Goal: Transaction & Acquisition: Purchase product/service

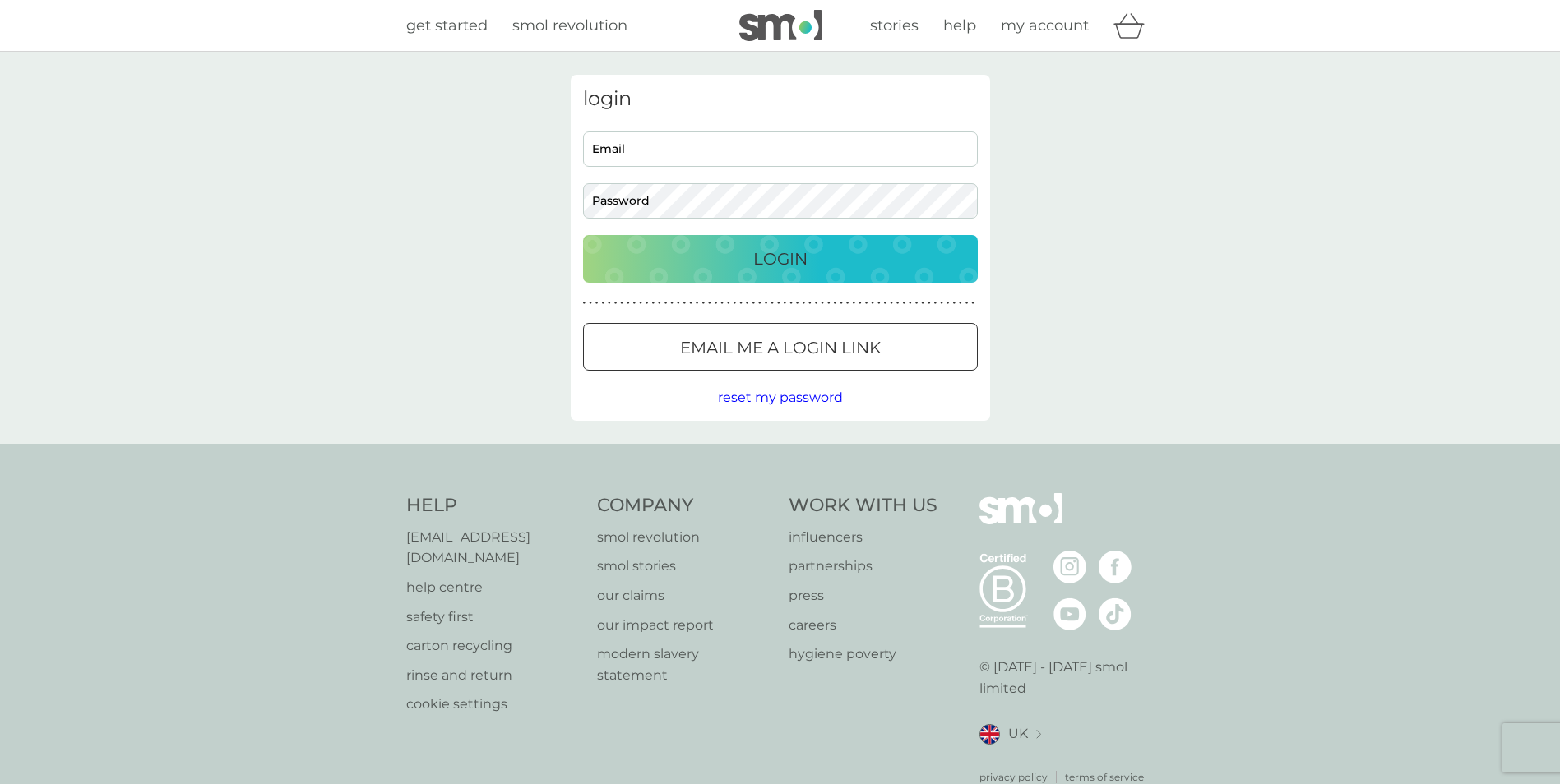
type input "[EMAIL_ADDRESS][DOMAIN_NAME]"
click at [756, 258] on p "Login" at bounding box center [780, 258] width 54 height 26
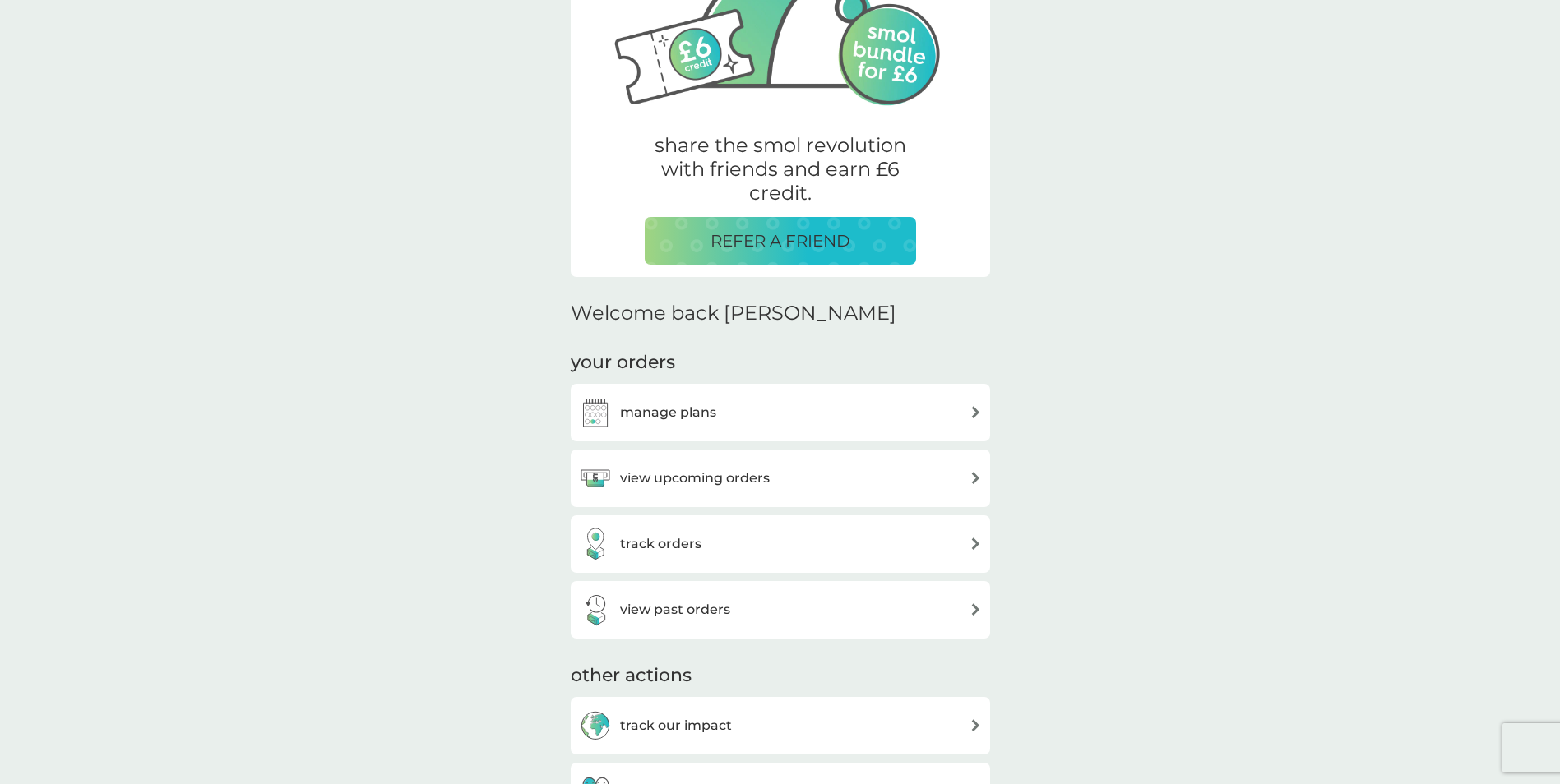
scroll to position [438, 0]
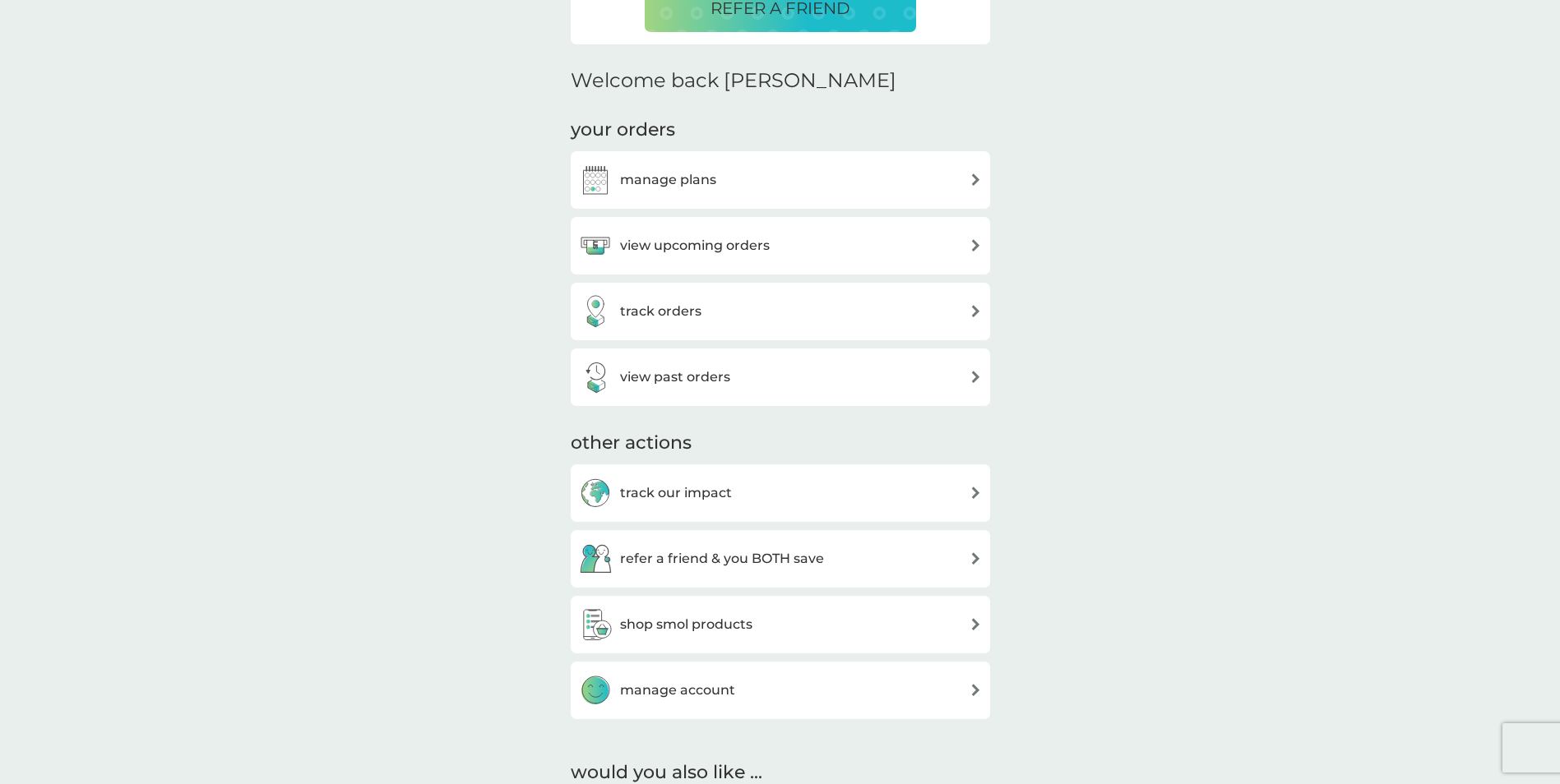
click at [740, 177] on div "manage plans" at bounding box center [780, 179] width 403 height 33
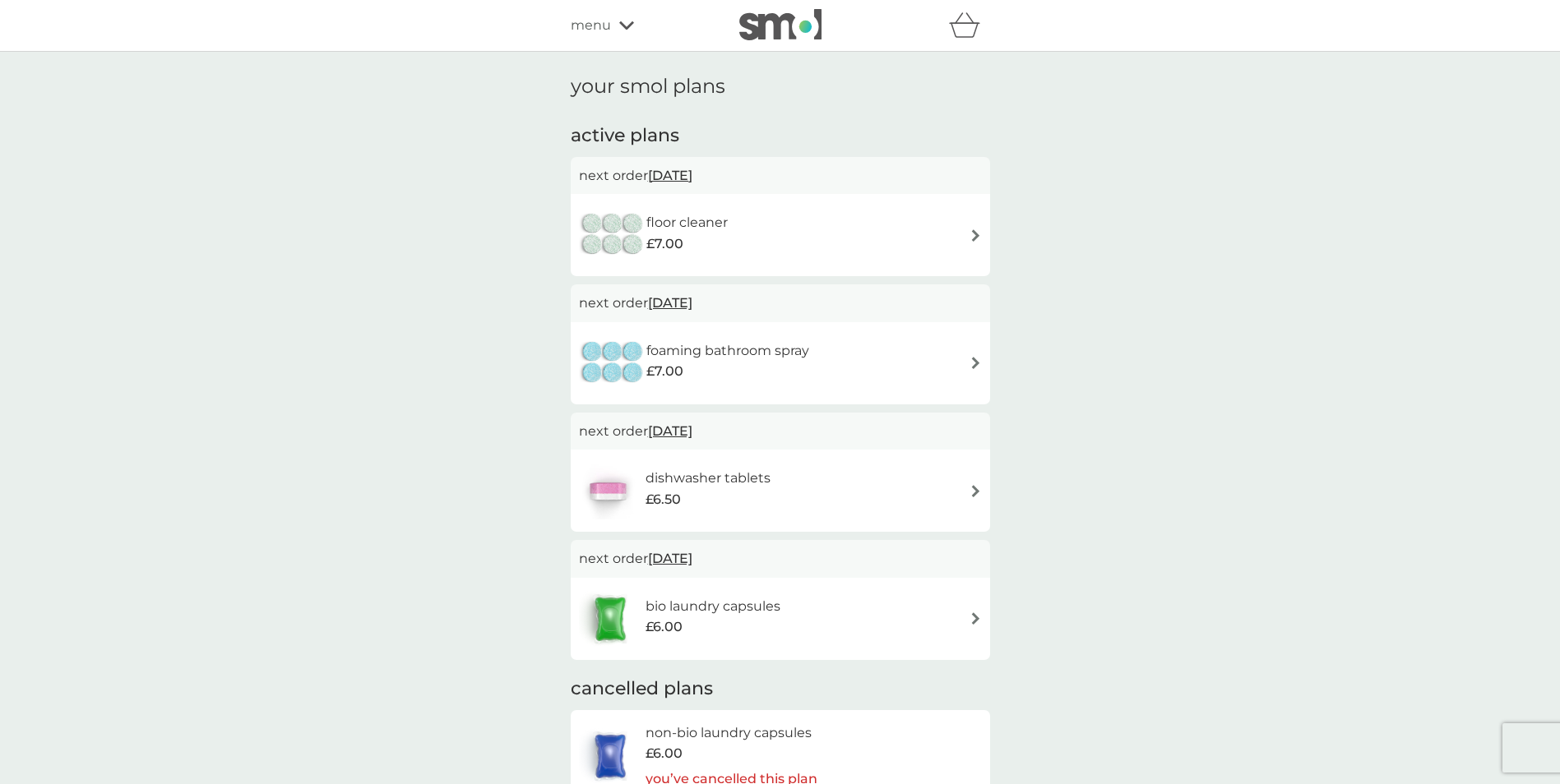
scroll to position [220, 0]
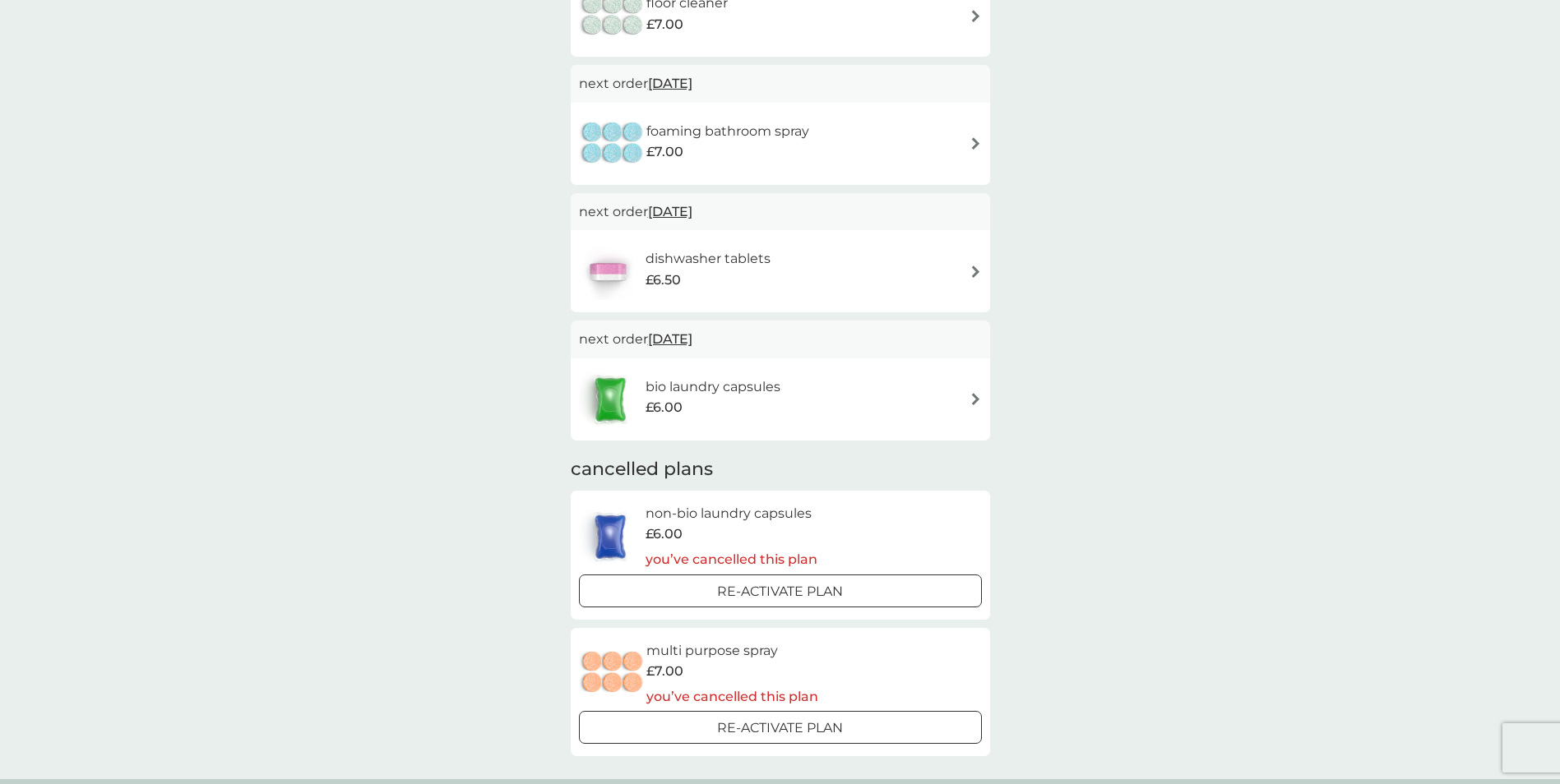
click at [714, 390] on h6 "bio laundry capsules" at bounding box center [713, 387] width 135 height 21
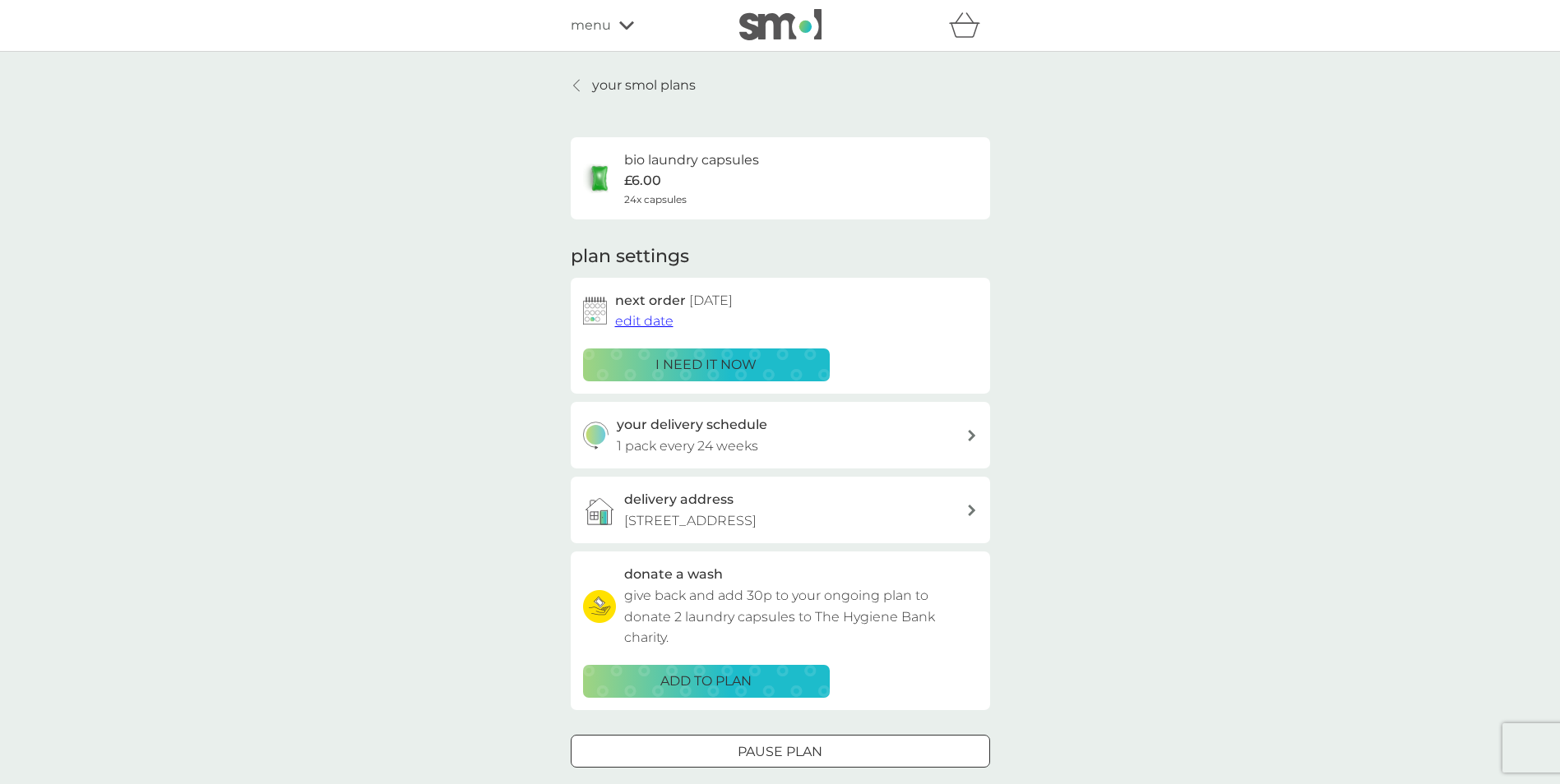
click at [641, 325] on span "edit date" at bounding box center [644, 320] width 58 height 16
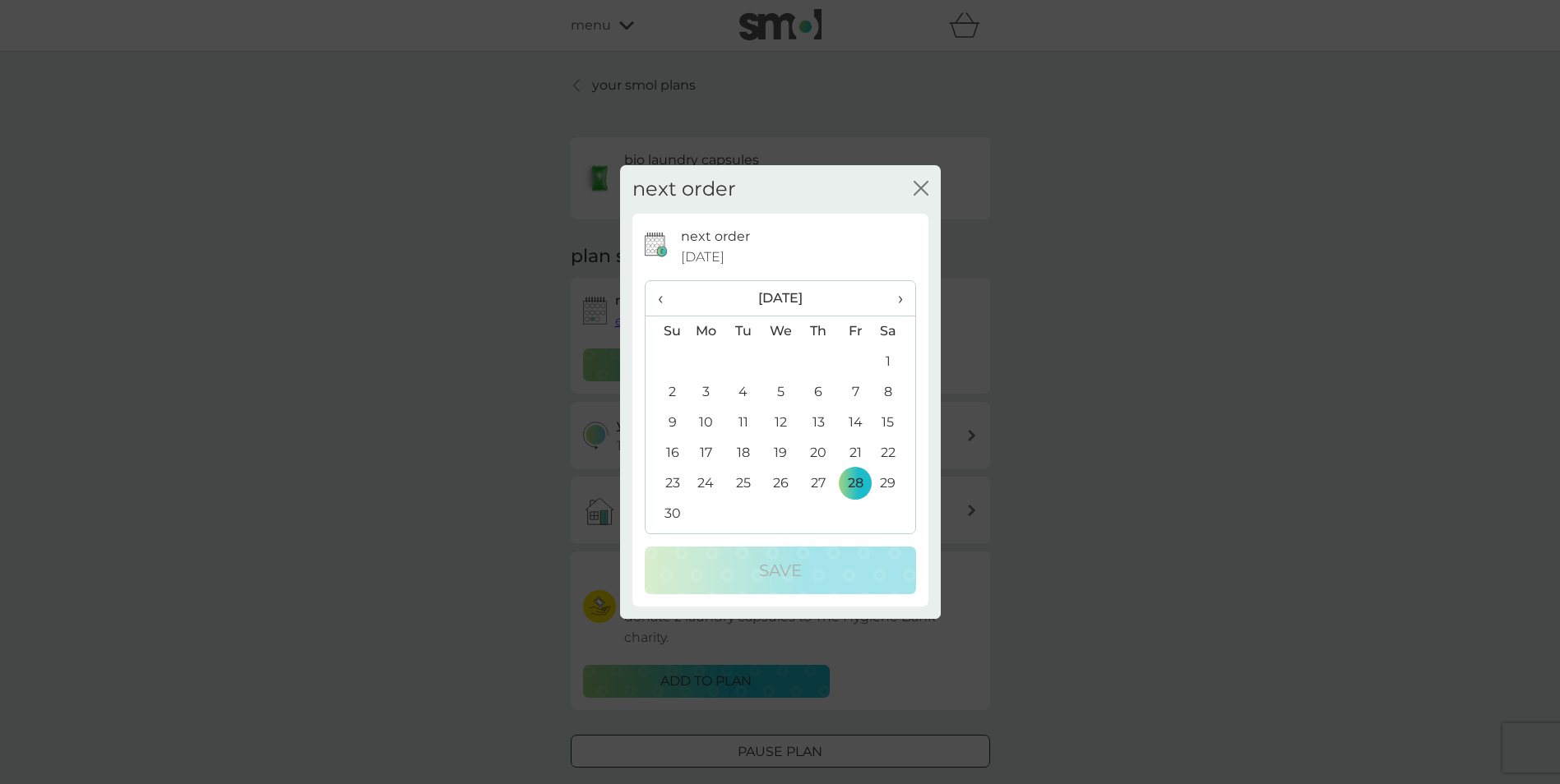
click at [931, 182] on div "next order close" at bounding box center [780, 189] width 321 height 49
click at [920, 183] on icon "close" at bounding box center [921, 188] width 15 height 15
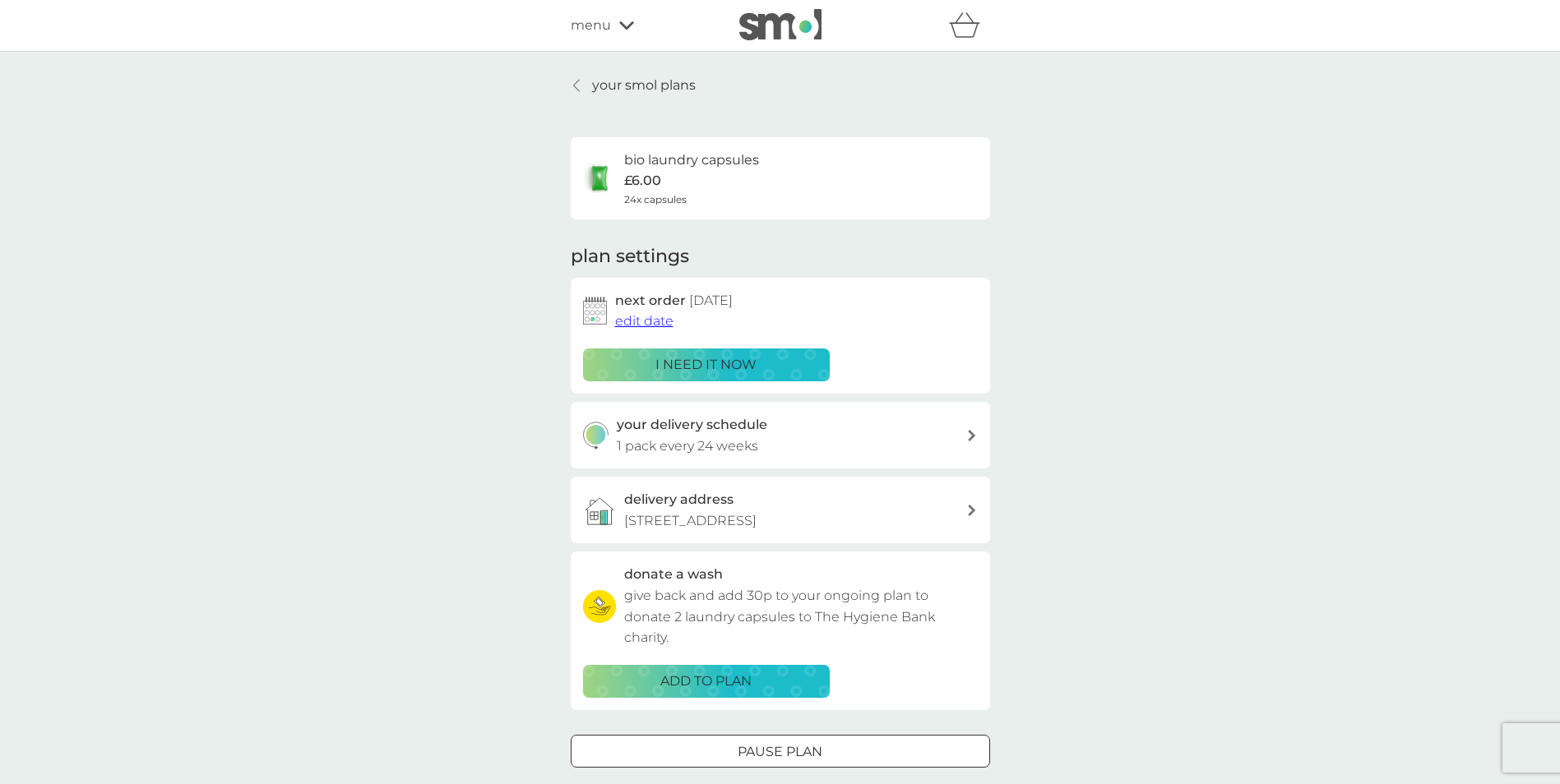
click at [733, 359] on p "i need it now" at bounding box center [706, 364] width 101 height 21
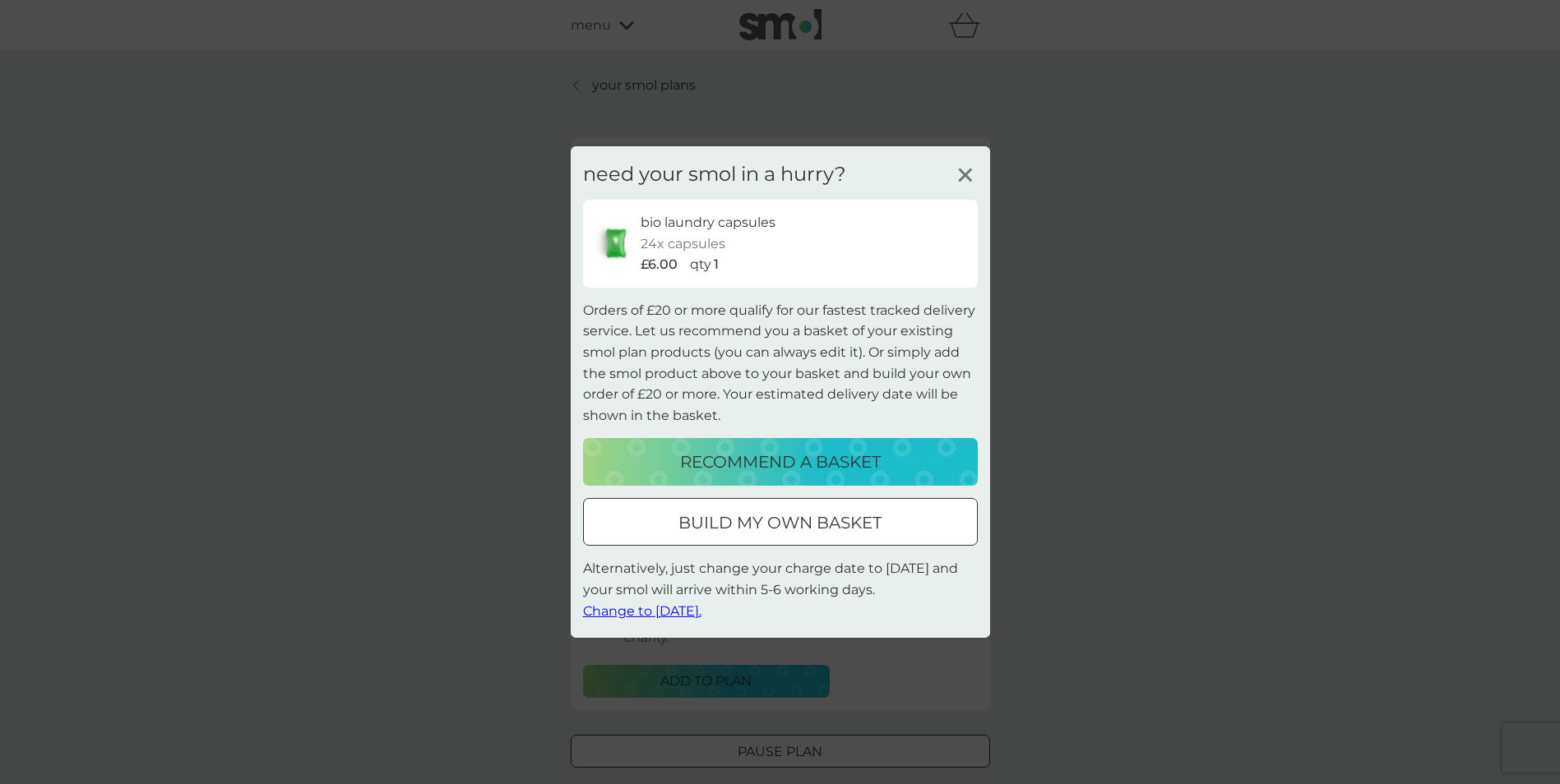
click at [742, 527] on p "build my own basket" at bounding box center [779, 522] width 203 height 26
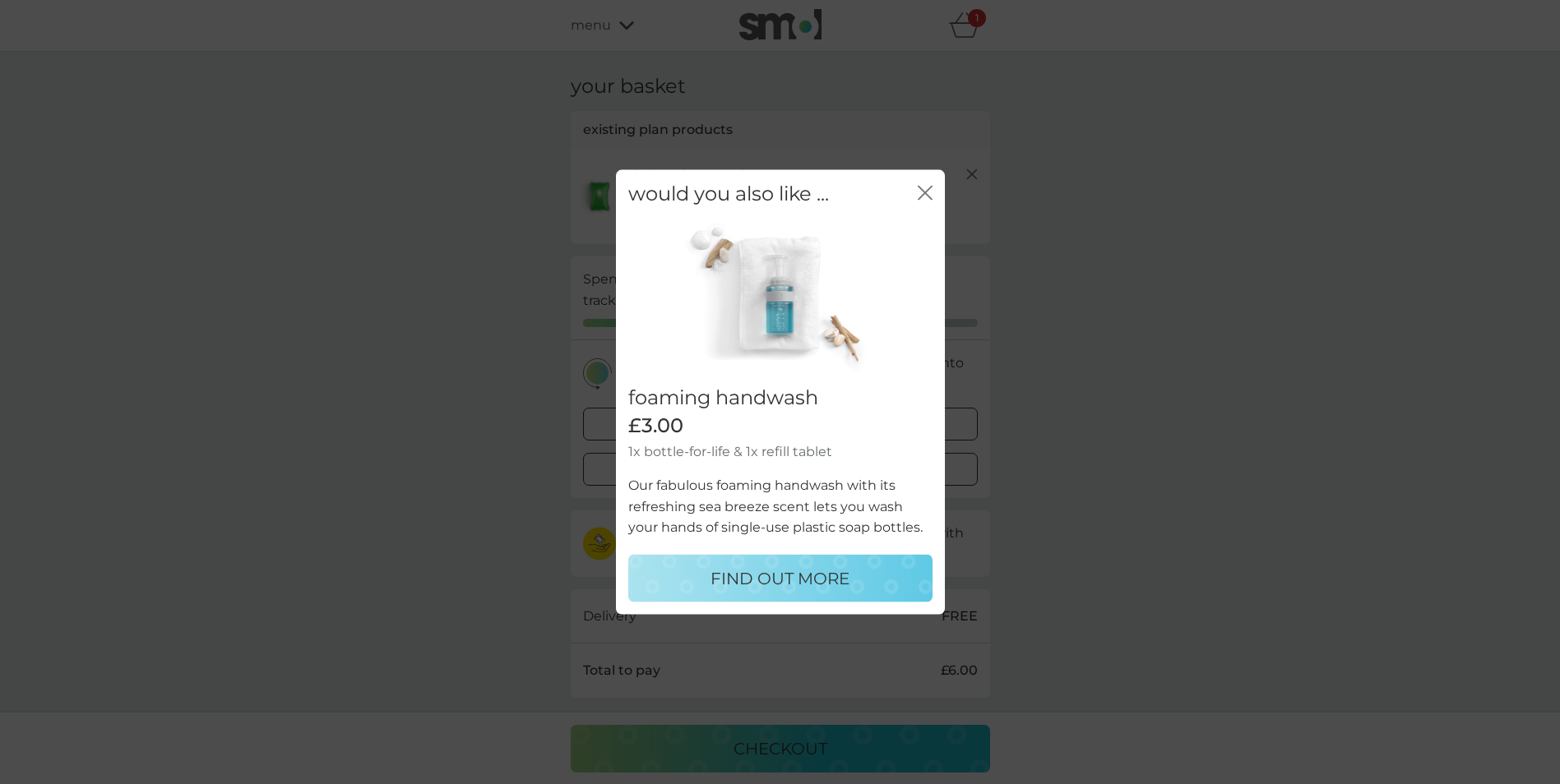
click at [770, 589] on p "FIND OUT MORE" at bounding box center [779, 577] width 139 height 26
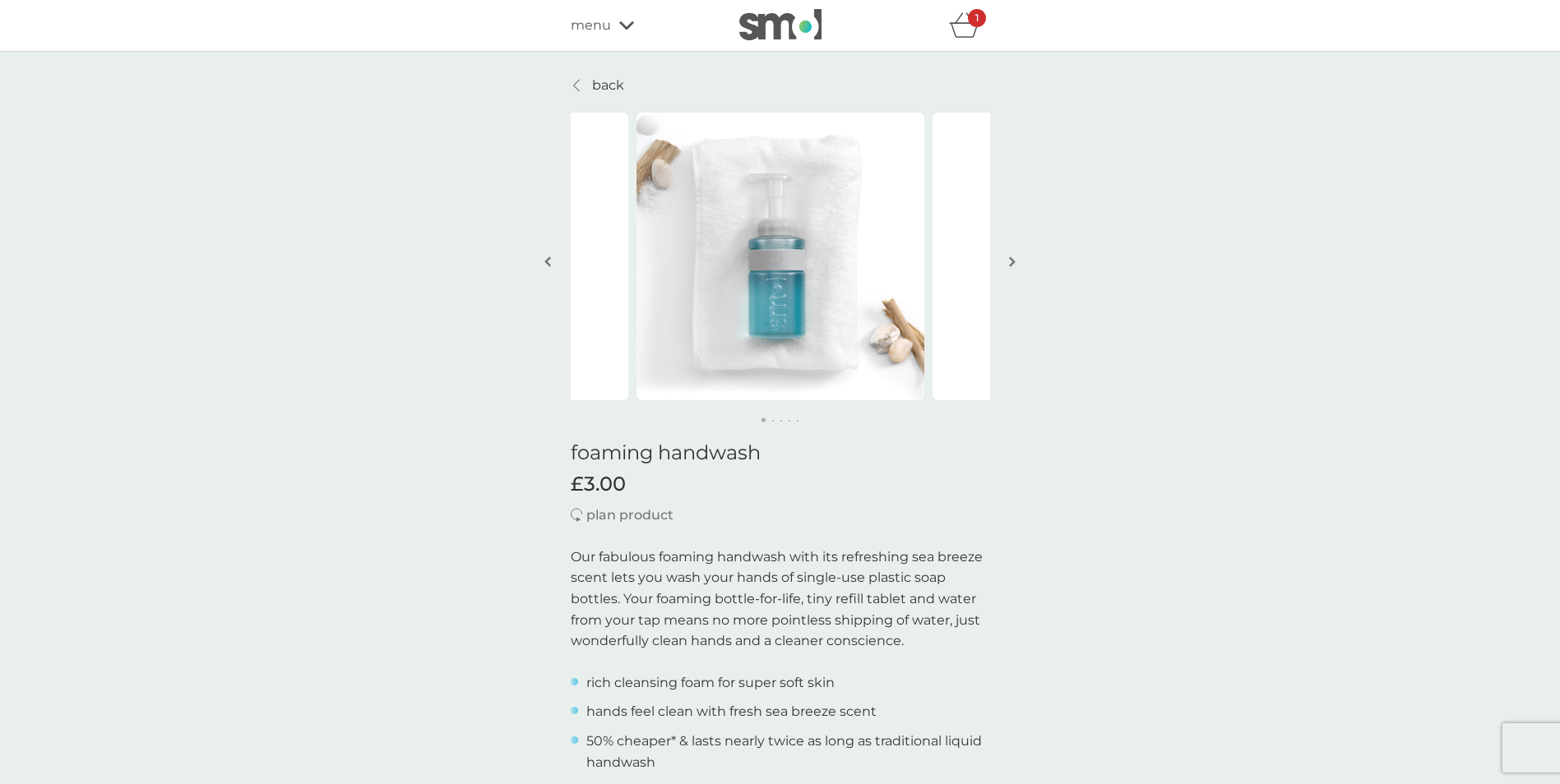
click at [1007, 260] on button "button" at bounding box center [1012, 263] width 13 height 82
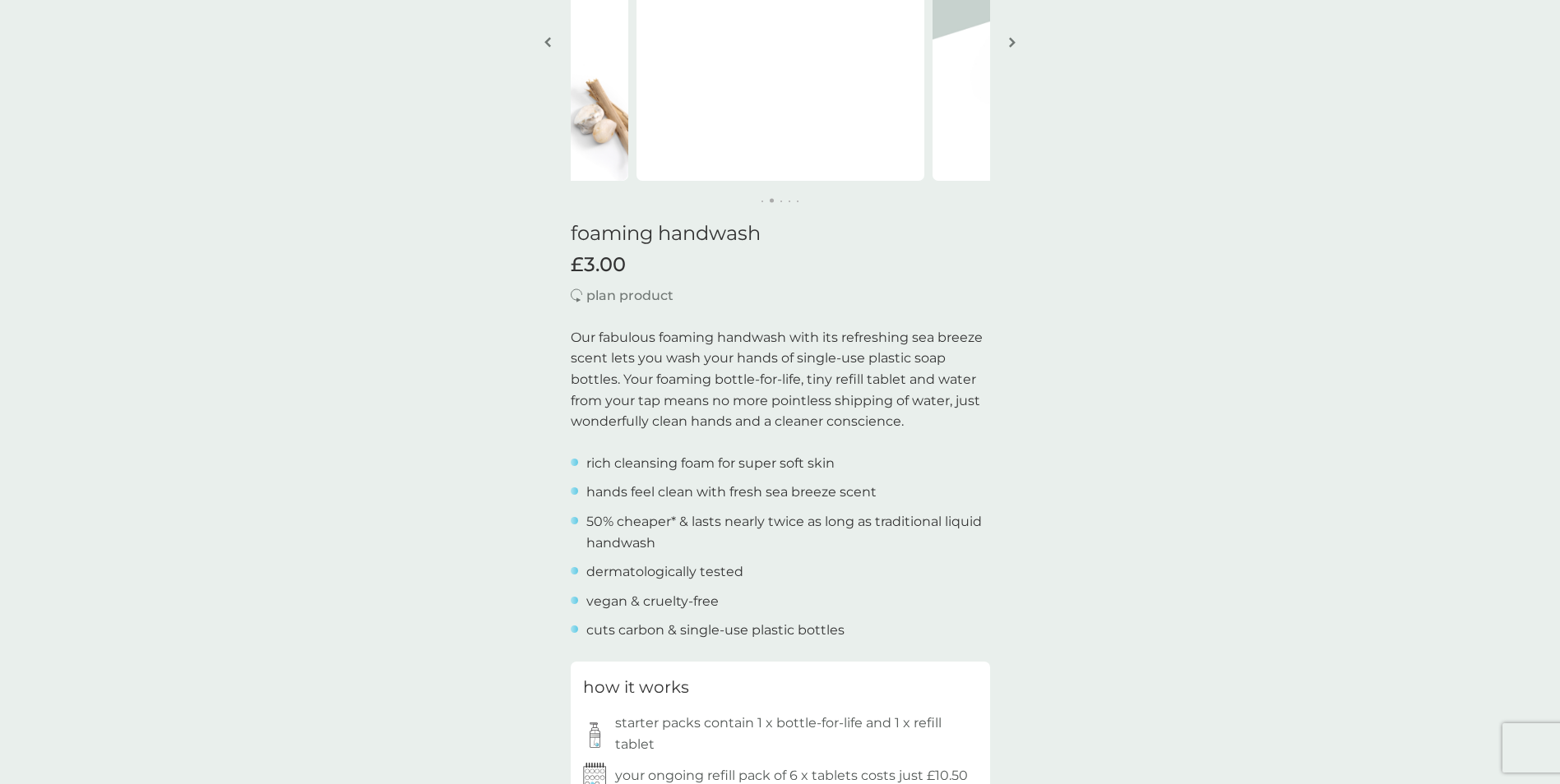
scroll to position [438, 0]
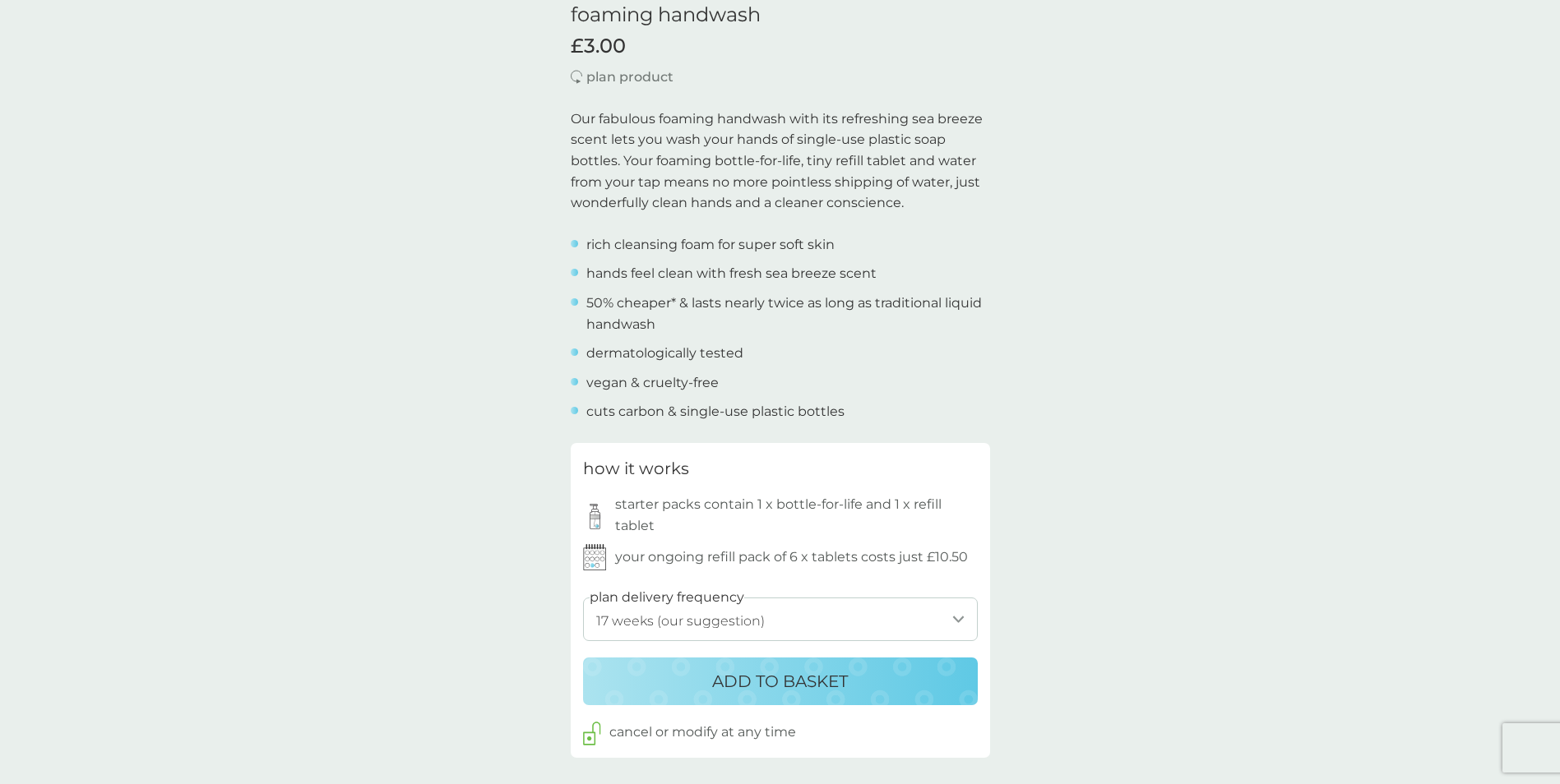
click at [783, 620] on select "1 week 2 weeks 3 weeks 4 weeks 5 weeks 6 weeks 7 weeks 8 weeks 9 weeks 10 weeks…" at bounding box center [780, 619] width 395 height 44
select select "7"
click at [583, 597] on select "1 week 2 weeks 3 weeks 4 weeks 5 weeks 6 weeks 7 weeks 8 weeks 9 weeks 10 weeks…" at bounding box center [780, 619] width 395 height 44
click at [737, 677] on p "ADD TO BASKET" at bounding box center [779, 681] width 135 height 26
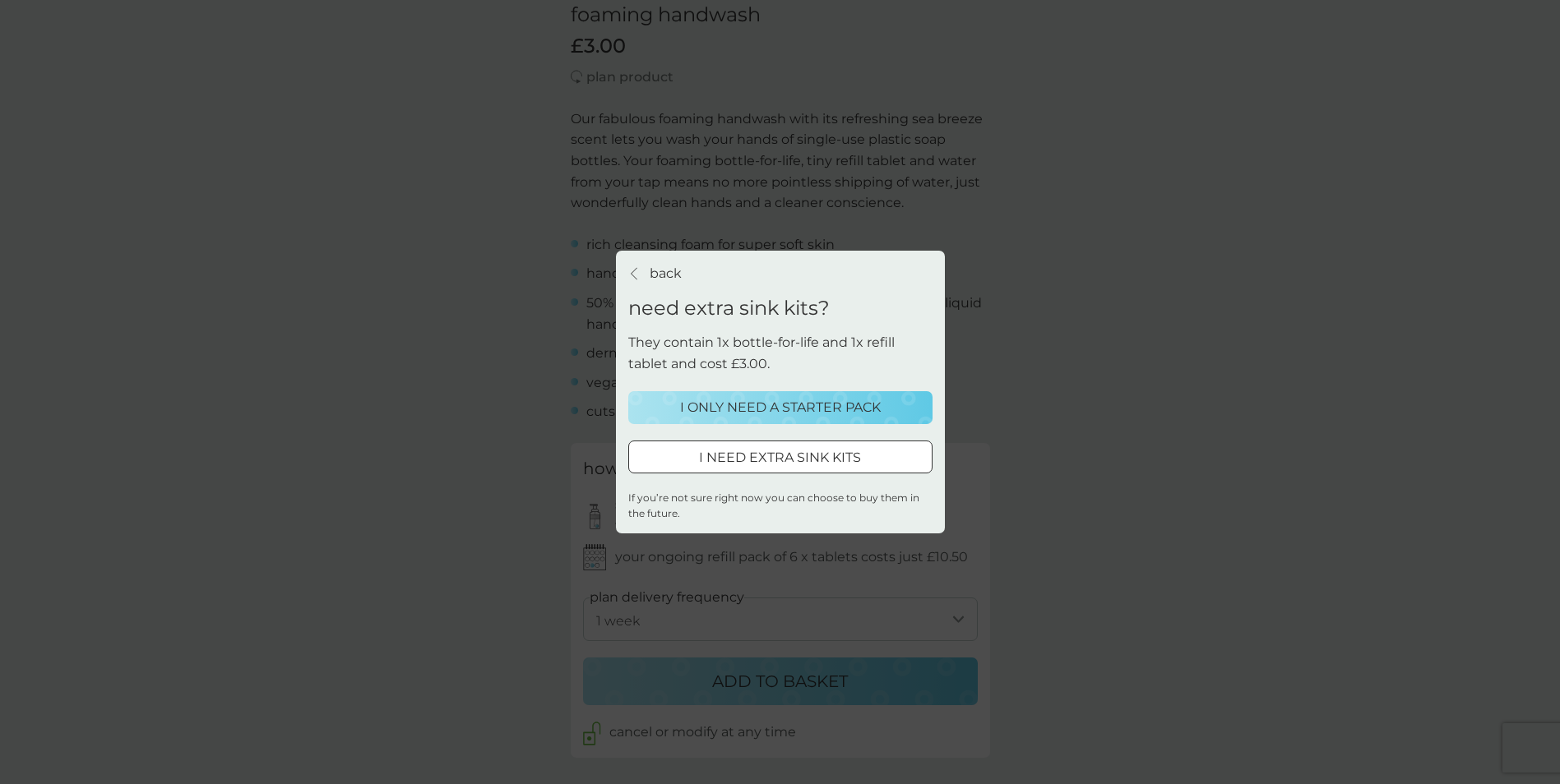
click at [789, 407] on p "I ONLY NEED A STARTER PACK" at bounding box center [780, 407] width 200 height 21
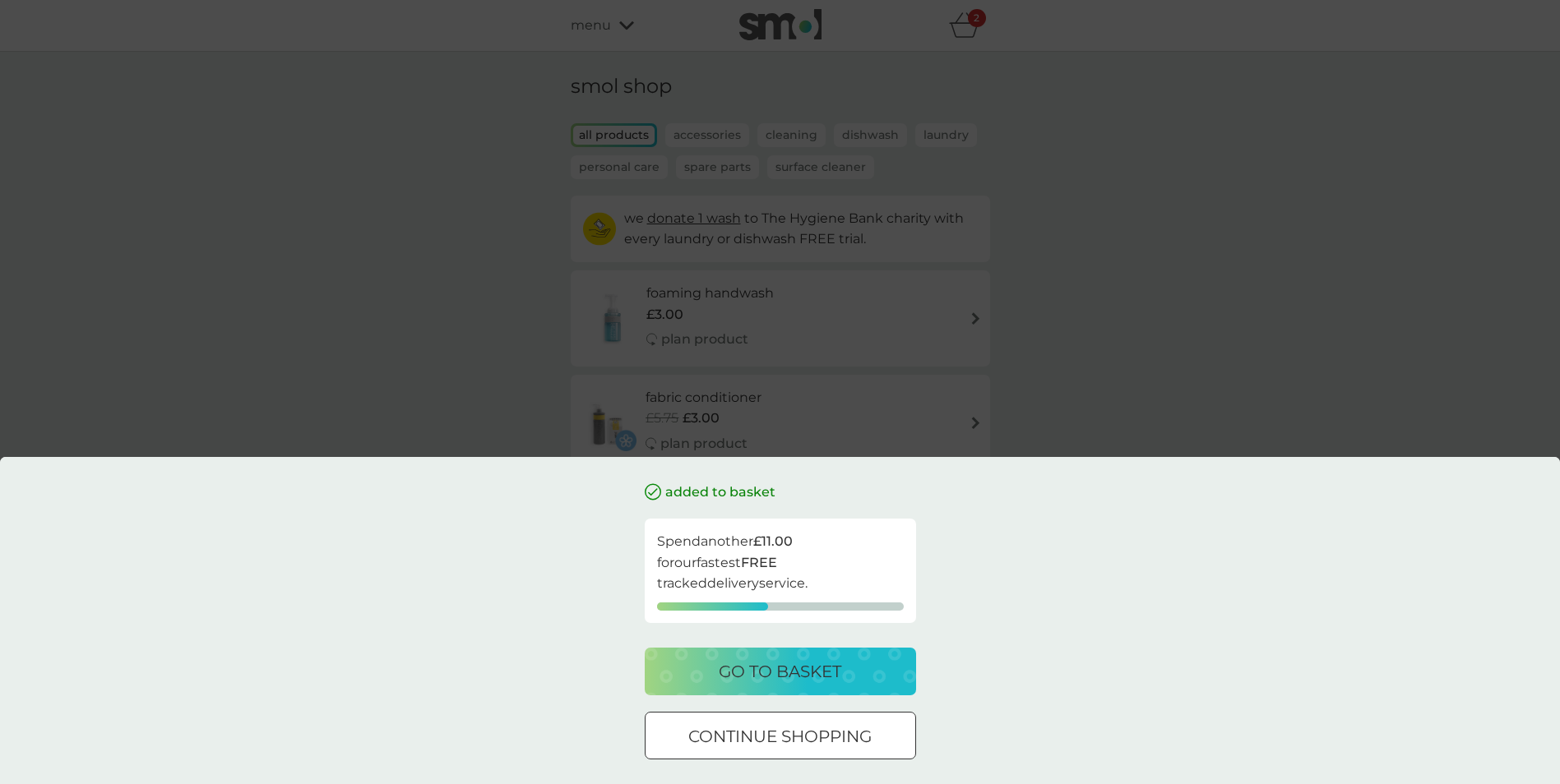
click at [776, 732] on div at bounding box center [780, 737] width 59 height 18
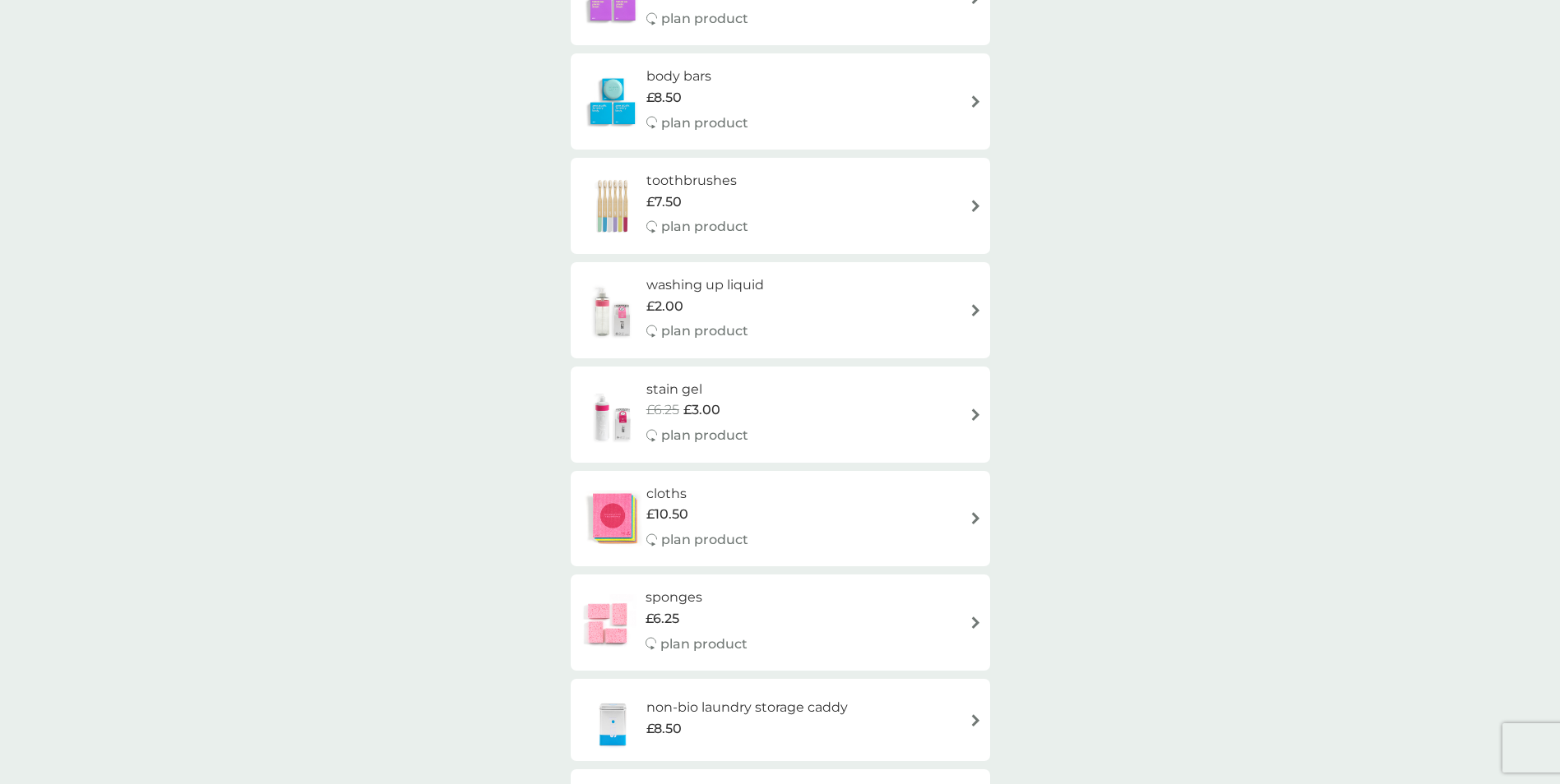
scroll to position [1096, 0]
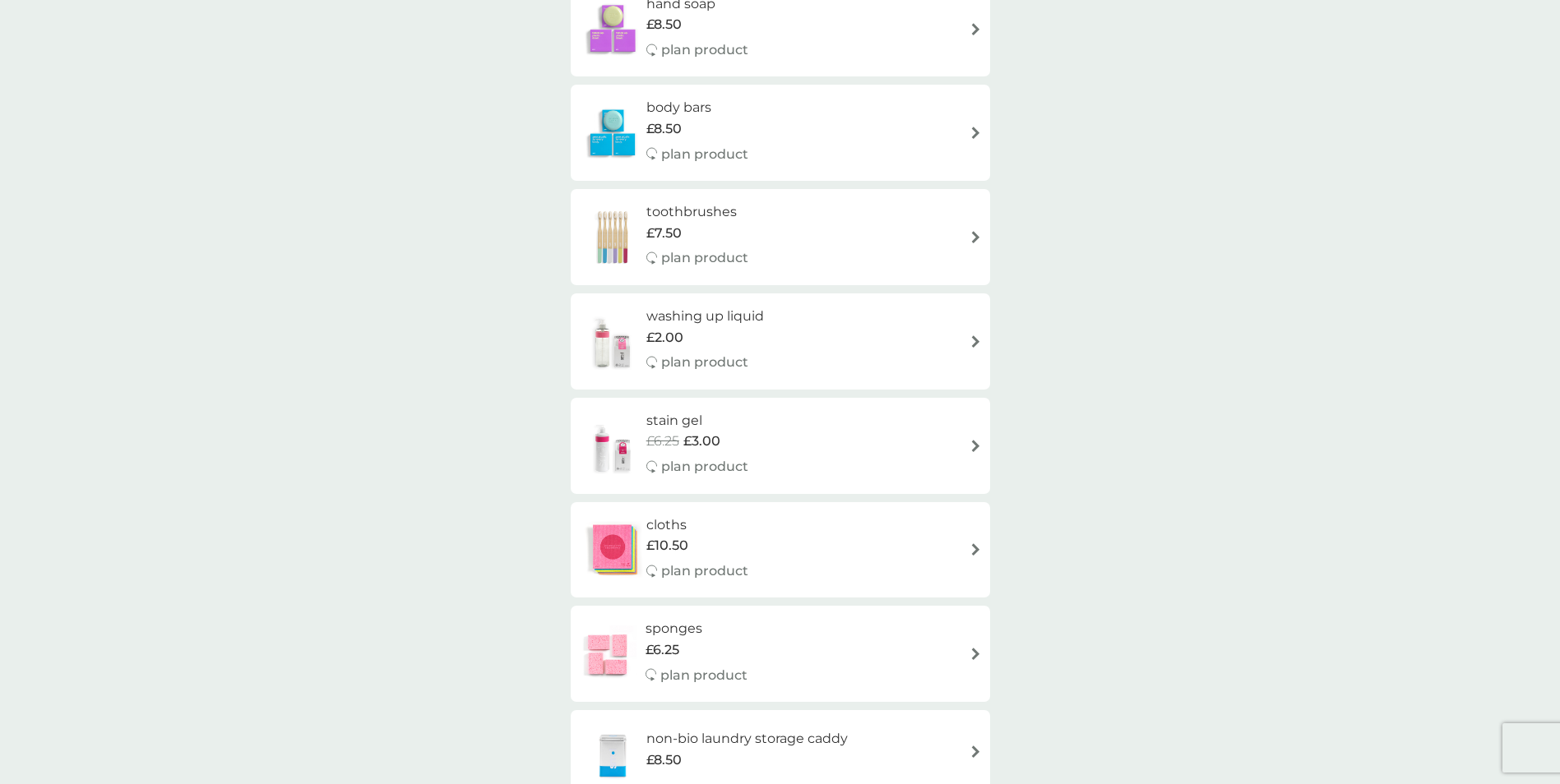
click at [686, 212] on h6 "toothbrushes" at bounding box center [697, 211] width 102 height 21
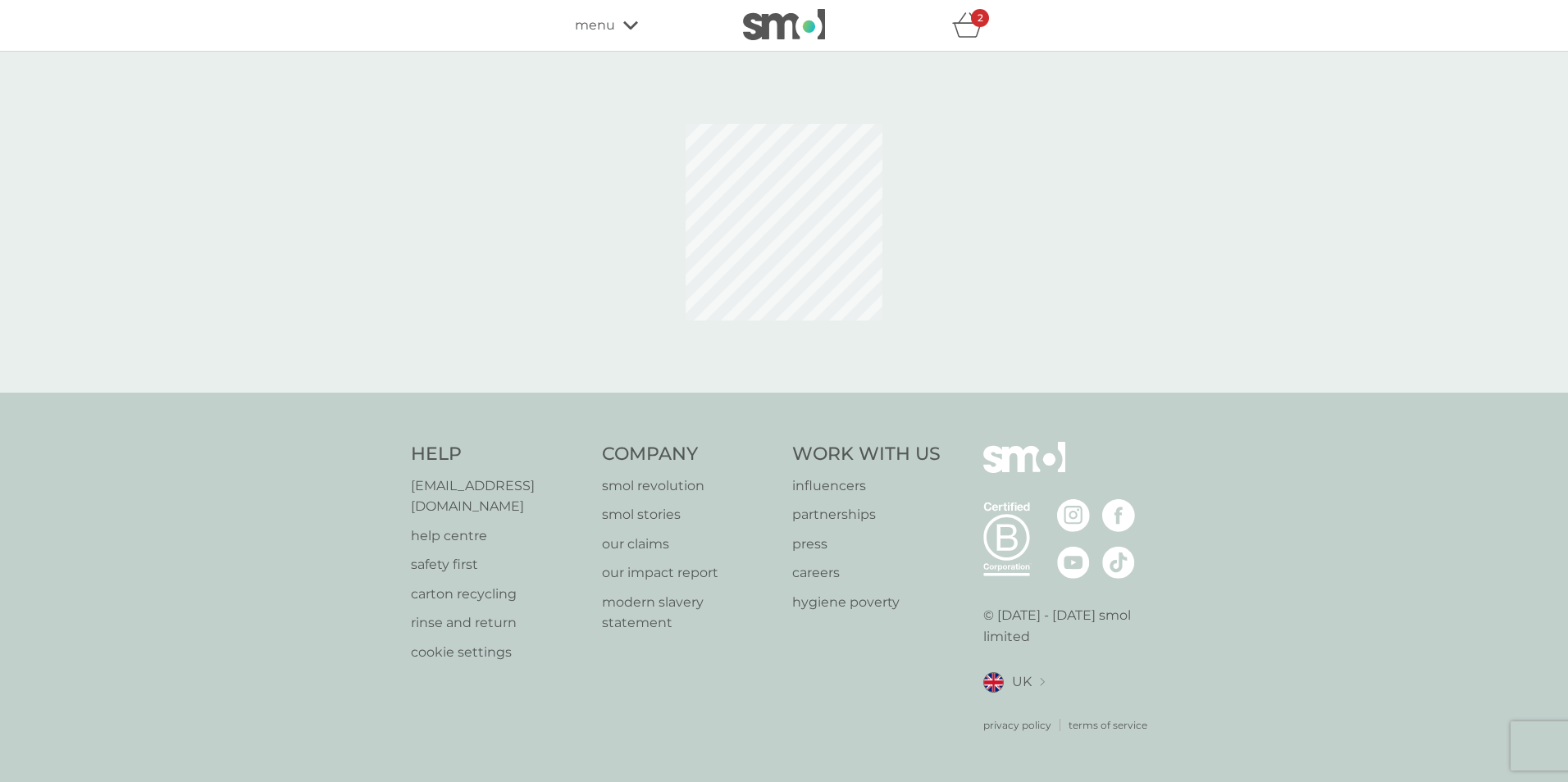
select select "119"
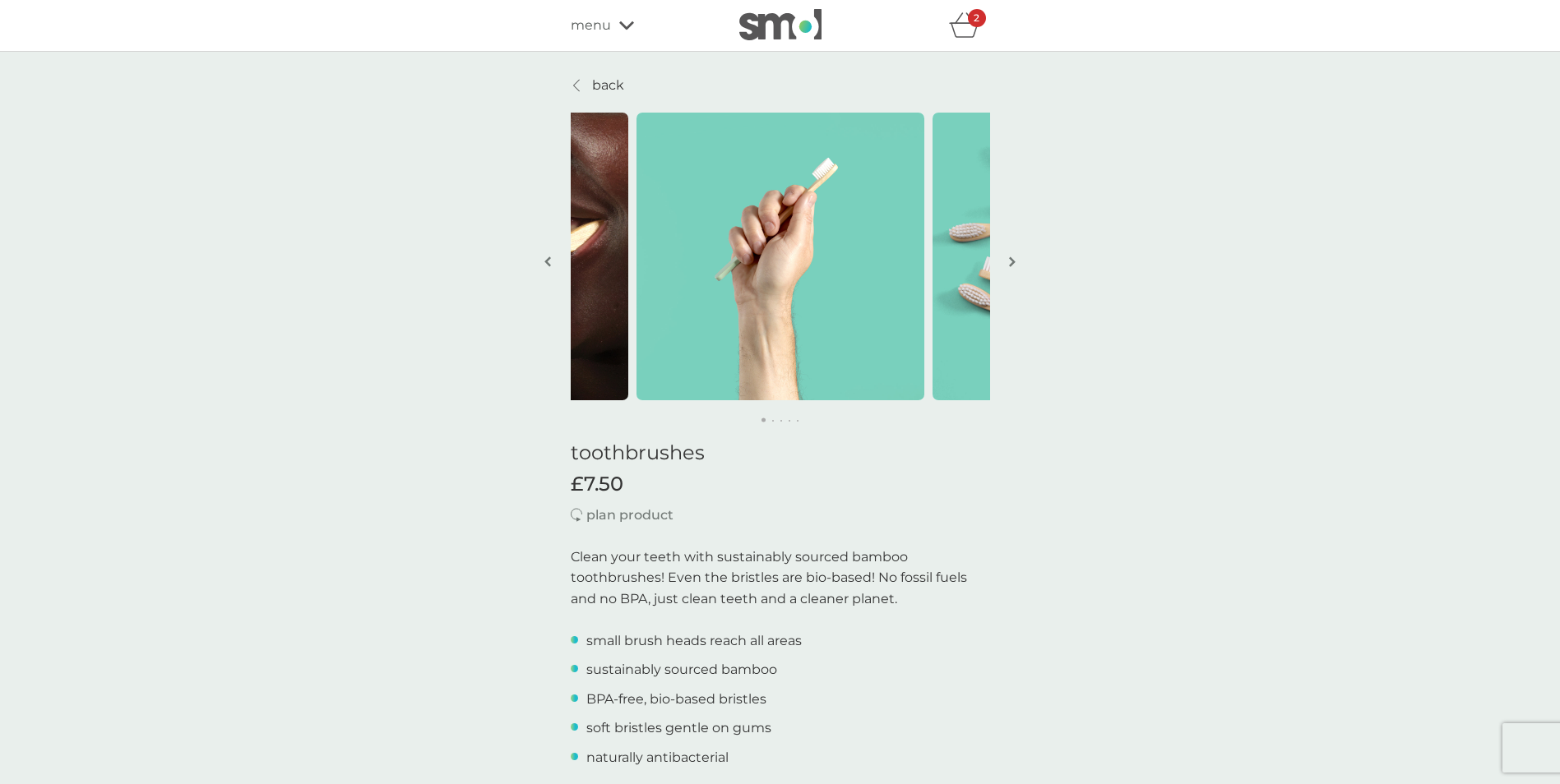
scroll to position [220, 0]
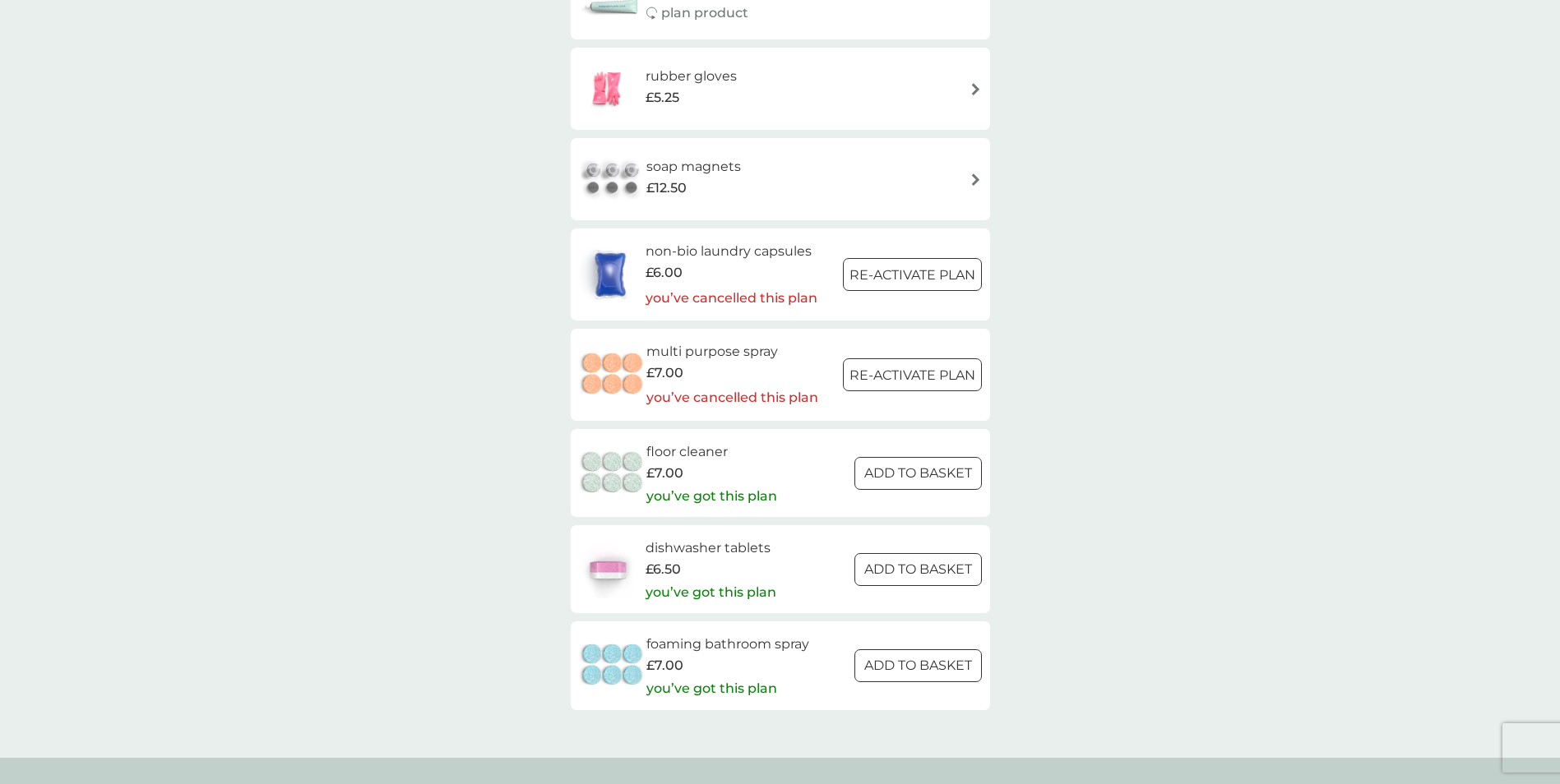
scroll to position [2191, 0]
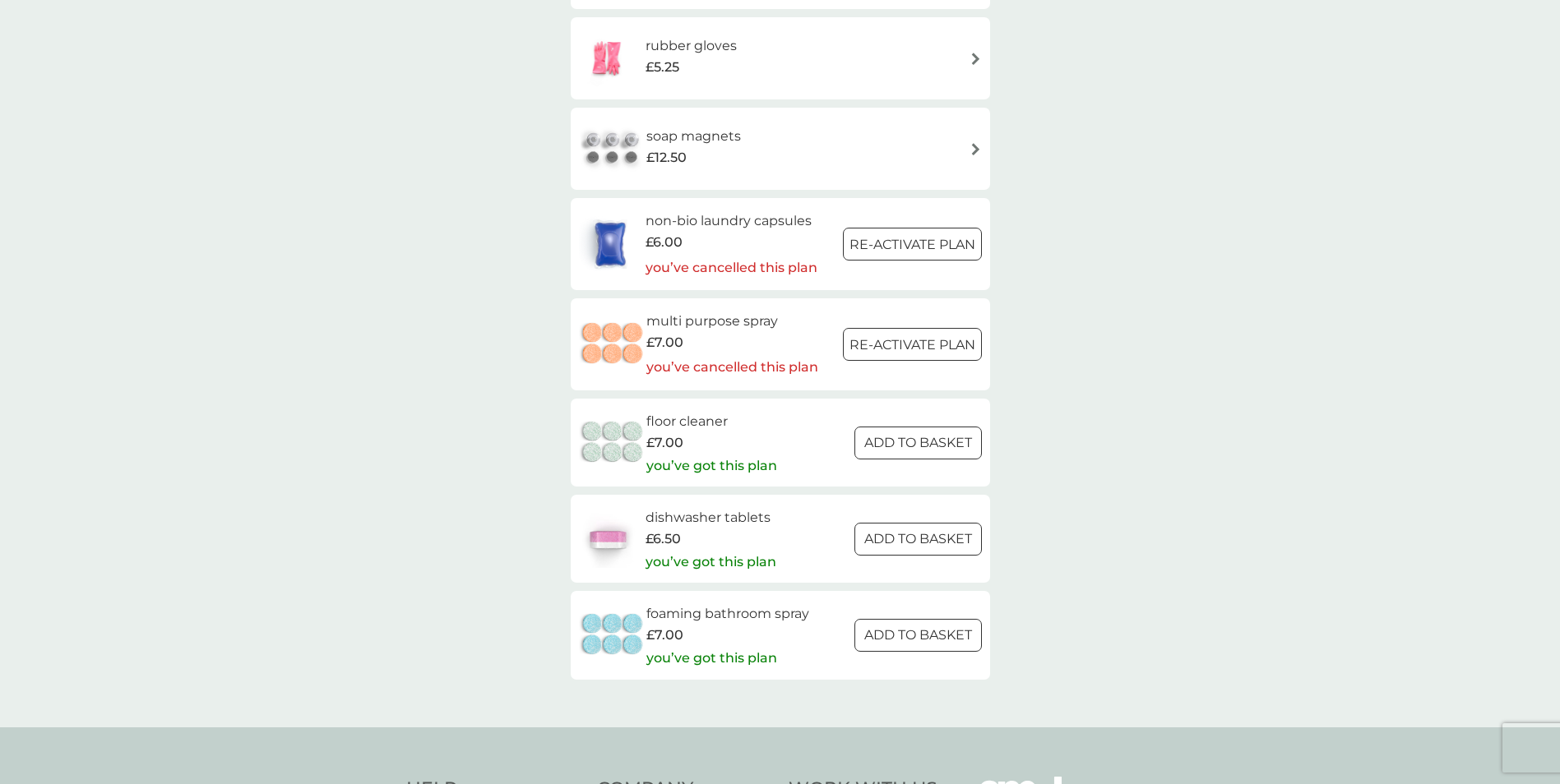
click at [867, 241] on p "Re-activate Plan" at bounding box center [912, 245] width 126 height 21
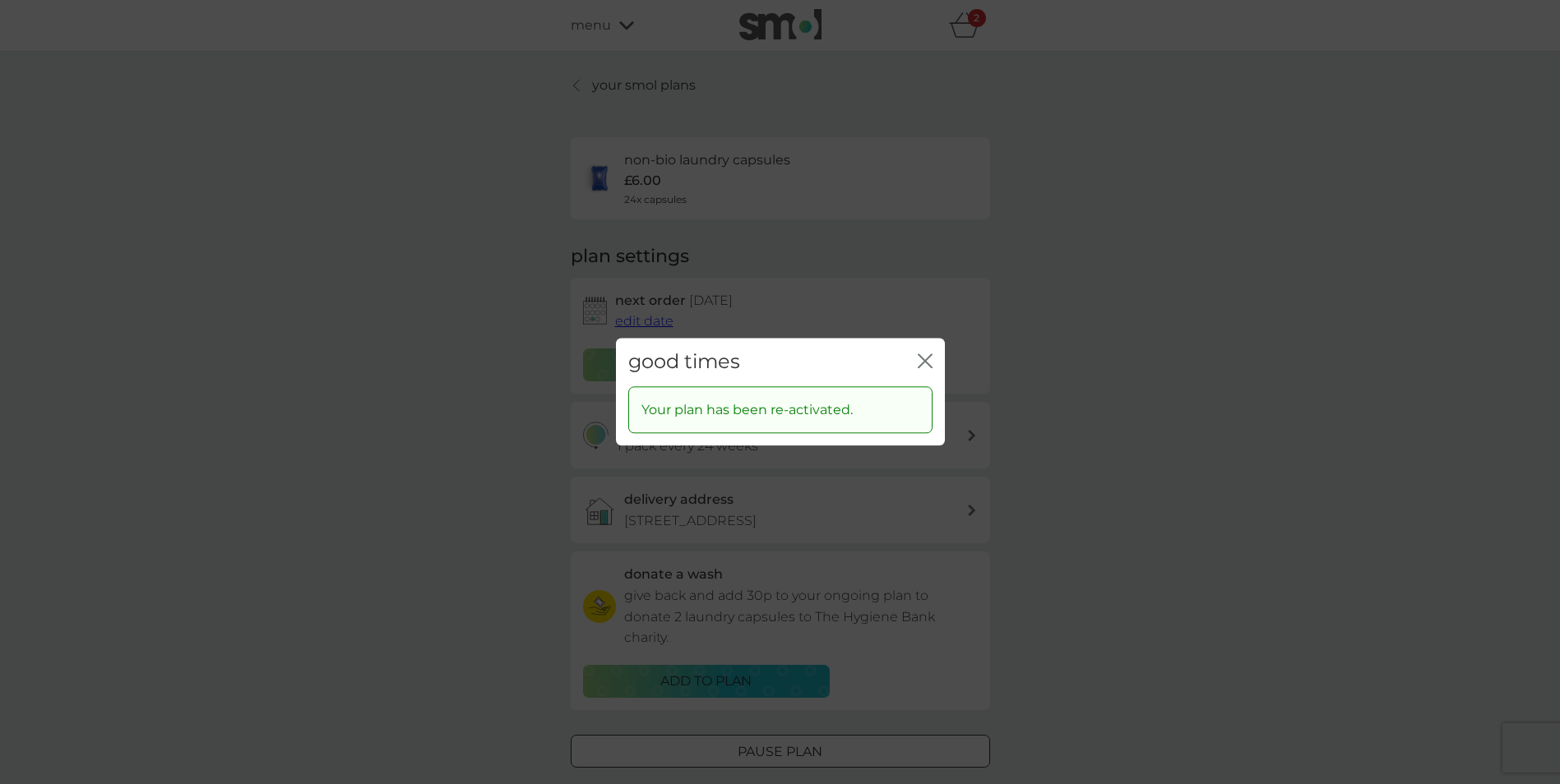
click at [816, 410] on p "Your plan has been re-activated." at bounding box center [746, 410] width 211 height 21
click at [919, 358] on icon "close" at bounding box center [926, 361] width 15 height 15
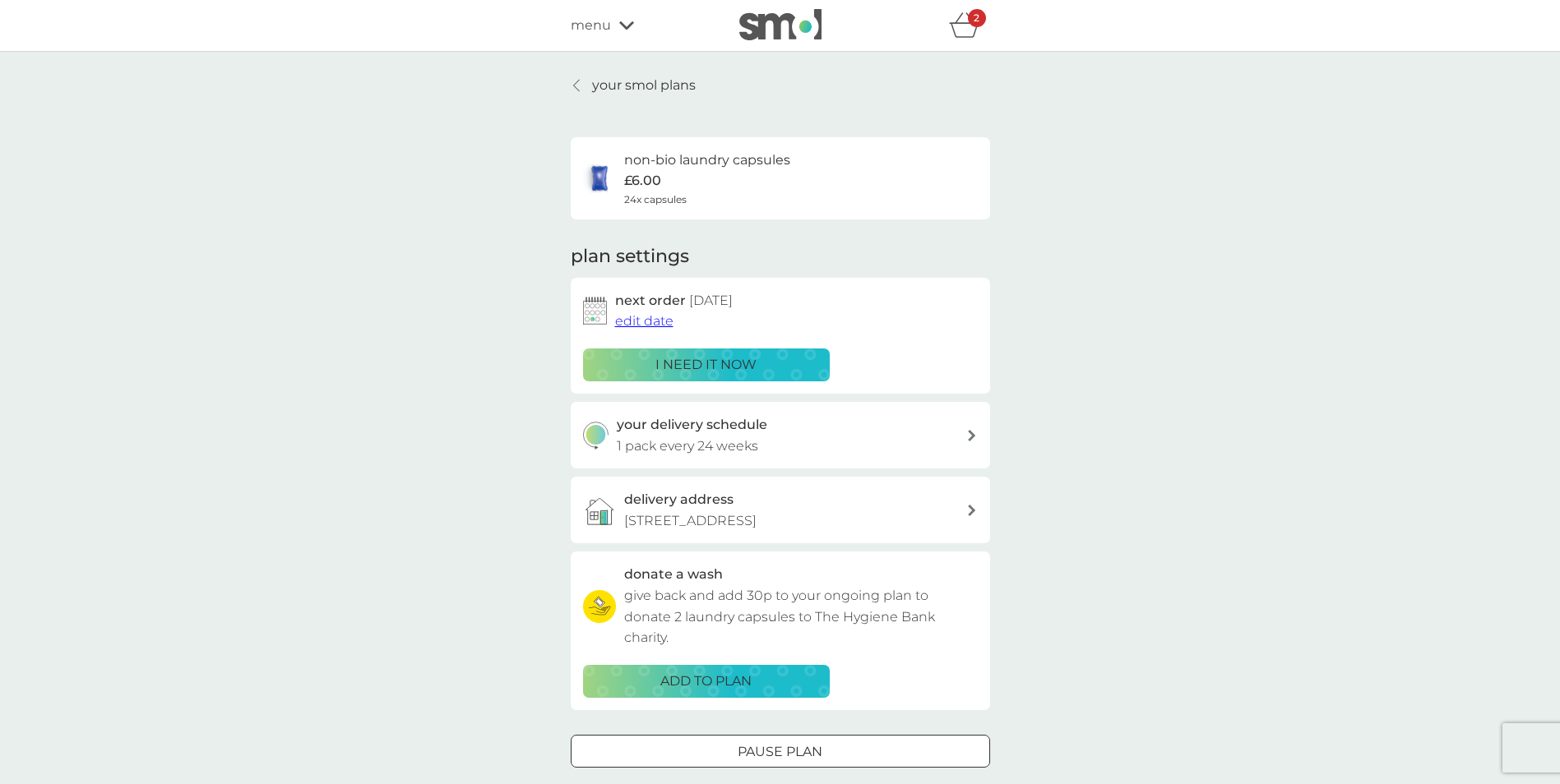
click at [698, 368] on p "i need it now" at bounding box center [706, 364] width 101 height 21
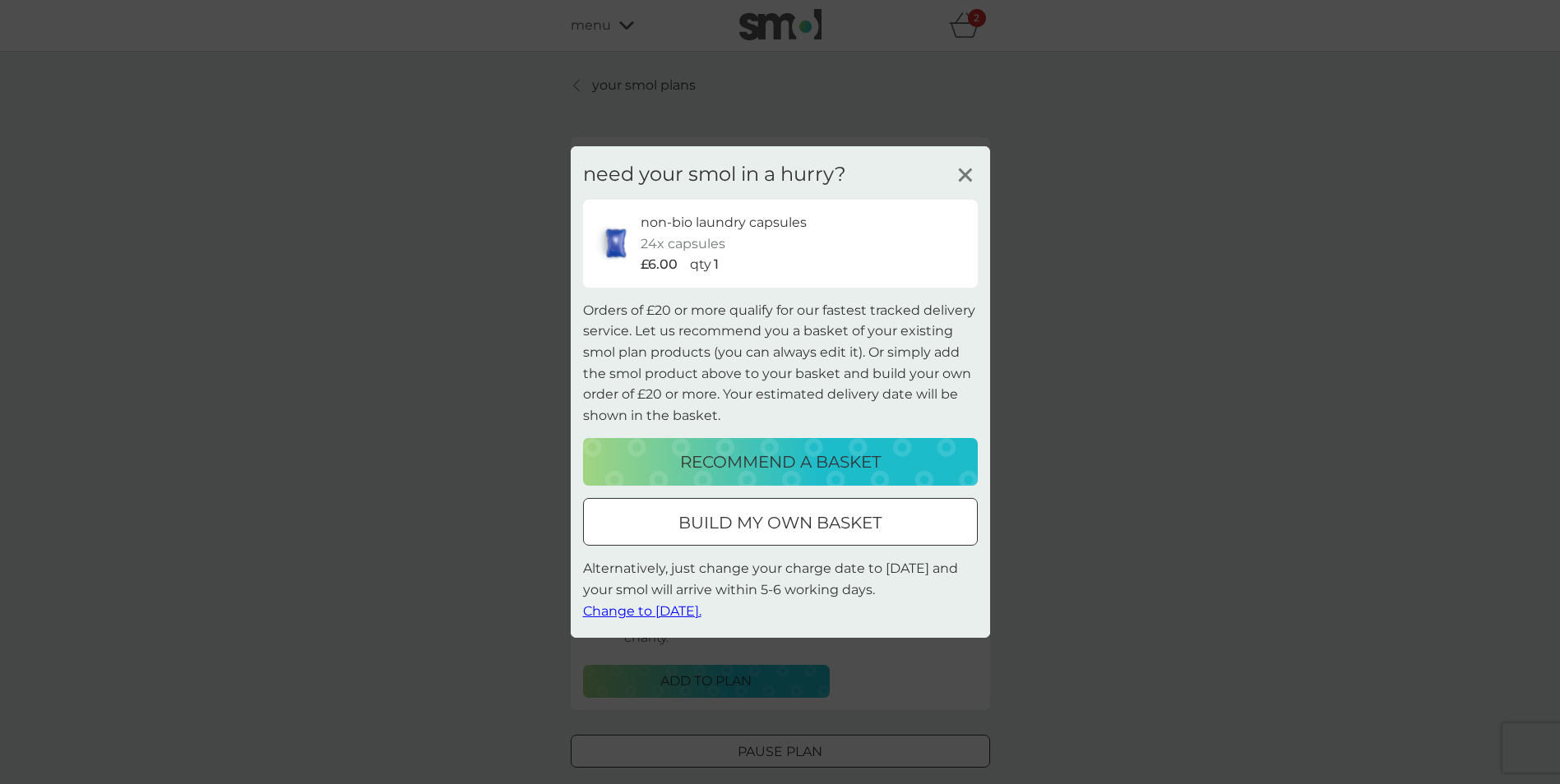
click at [737, 528] on p "build my own basket" at bounding box center [779, 522] width 203 height 26
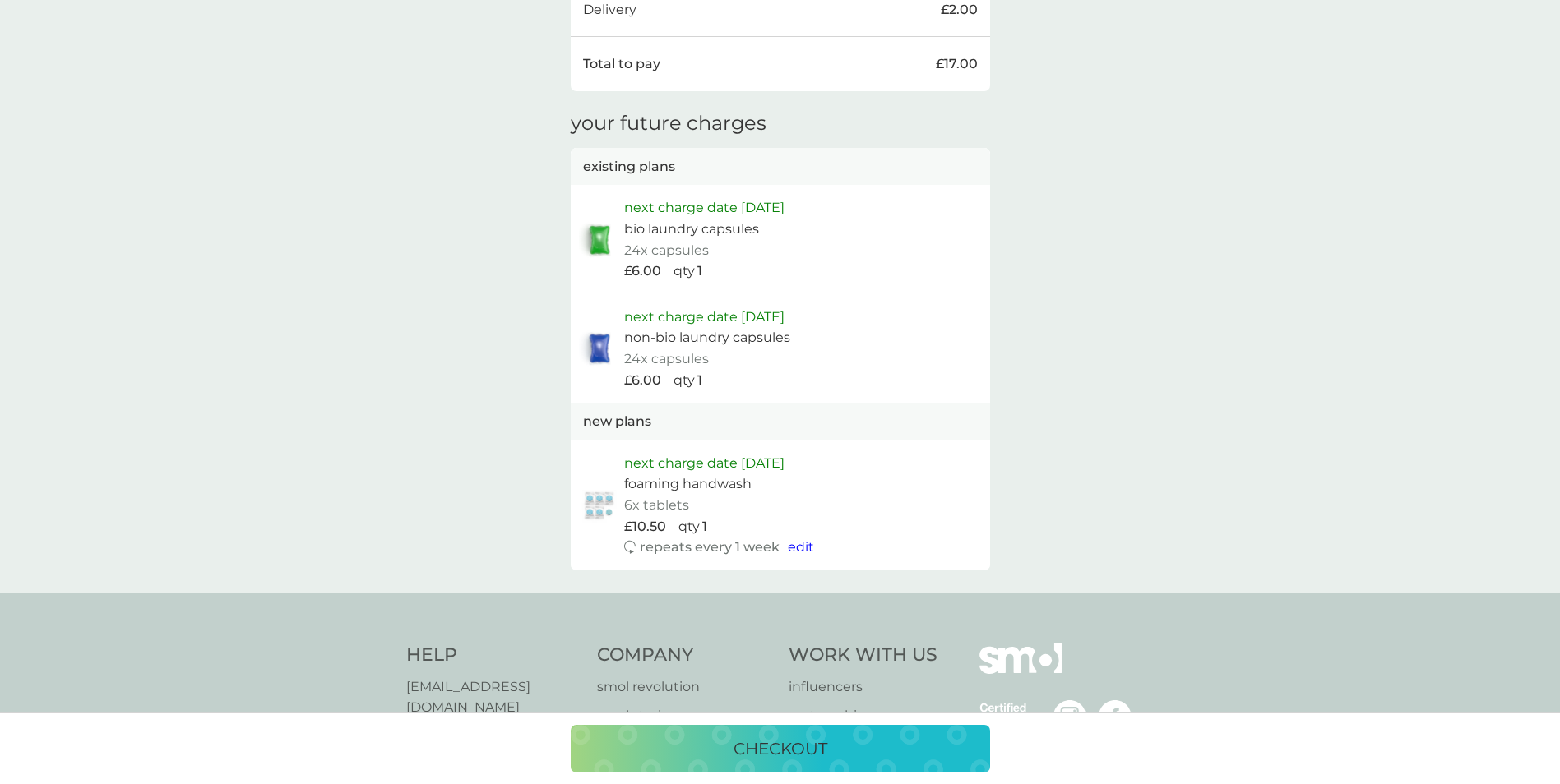
scroll to position [877, 0]
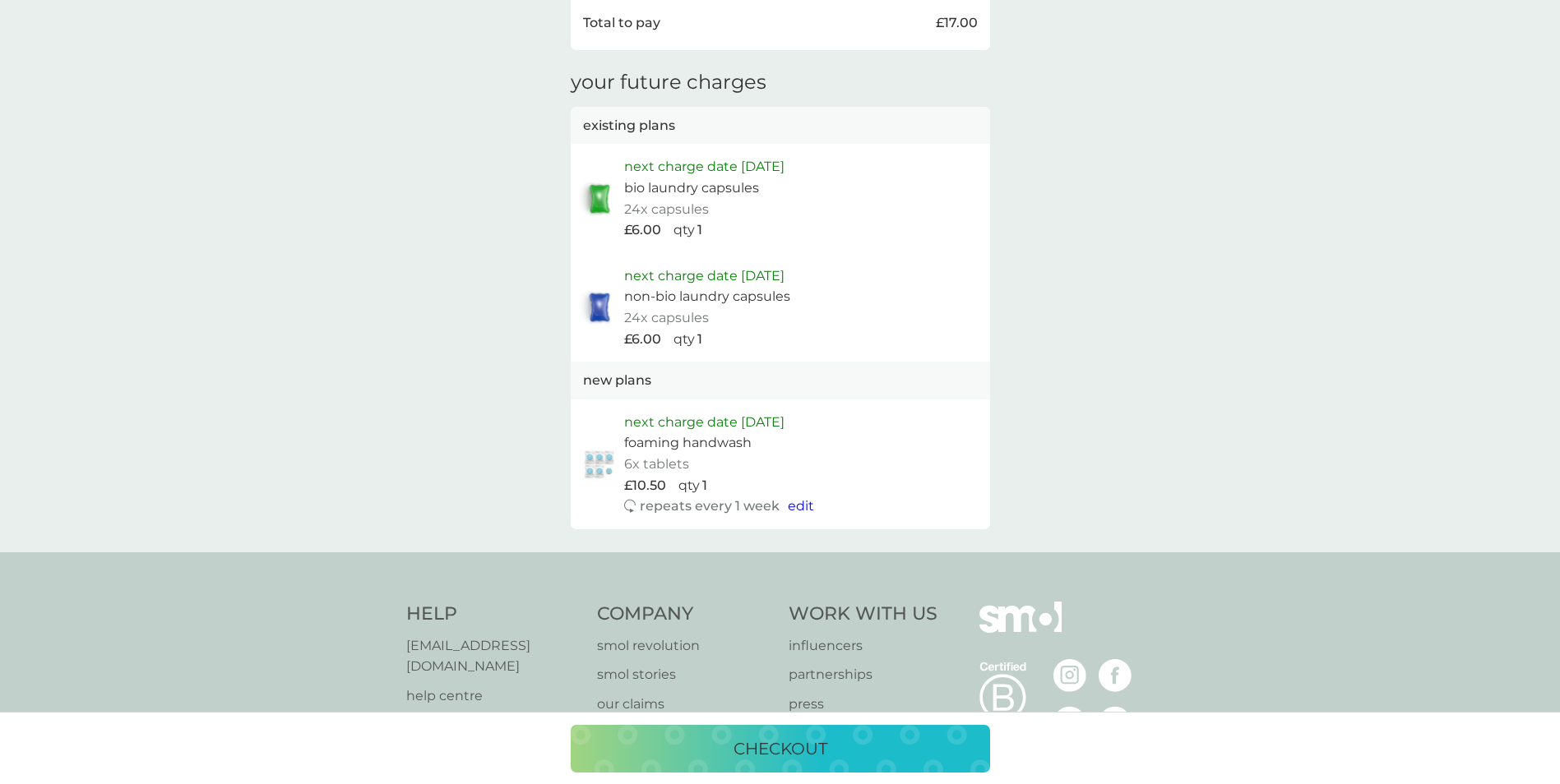
click at [800, 502] on span "edit" at bounding box center [800, 506] width 26 height 16
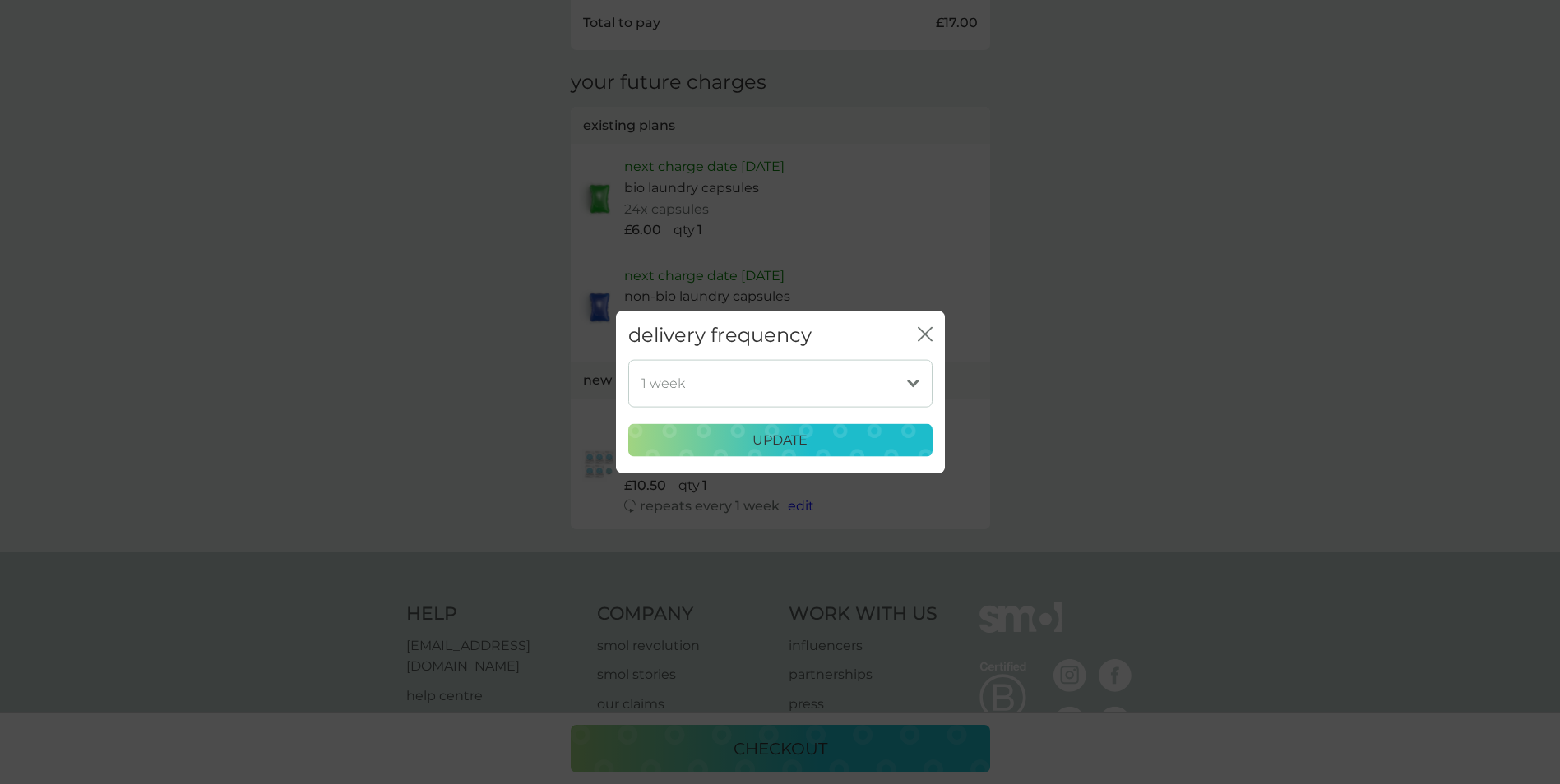
click at [810, 385] on select "1 week 2 weeks 3 weeks 4 weeks 5 weeks 6 weeks 7 weeks 8 weeks 9 weeks 10 weeks…" at bounding box center [781, 383] width 305 height 48
select select "28"
click at [629, 359] on select "1 week 2 weeks 3 weeks 4 weeks 5 weeks 6 weeks 7 weeks 8 weeks 9 weeks 10 weeks…" at bounding box center [781, 383] width 305 height 48
click at [775, 444] on p "update" at bounding box center [779, 440] width 55 height 21
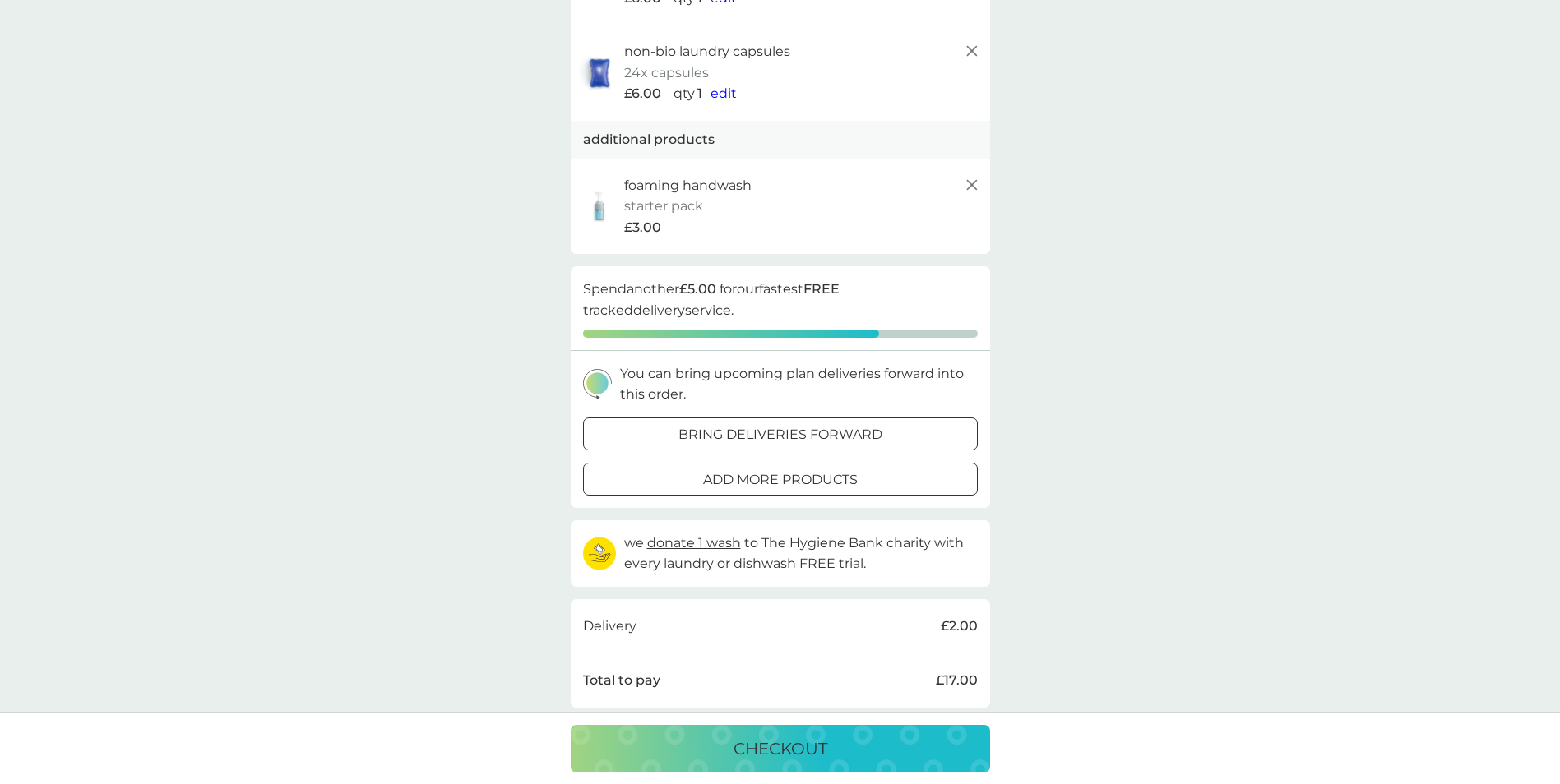
scroll to position [0, 0]
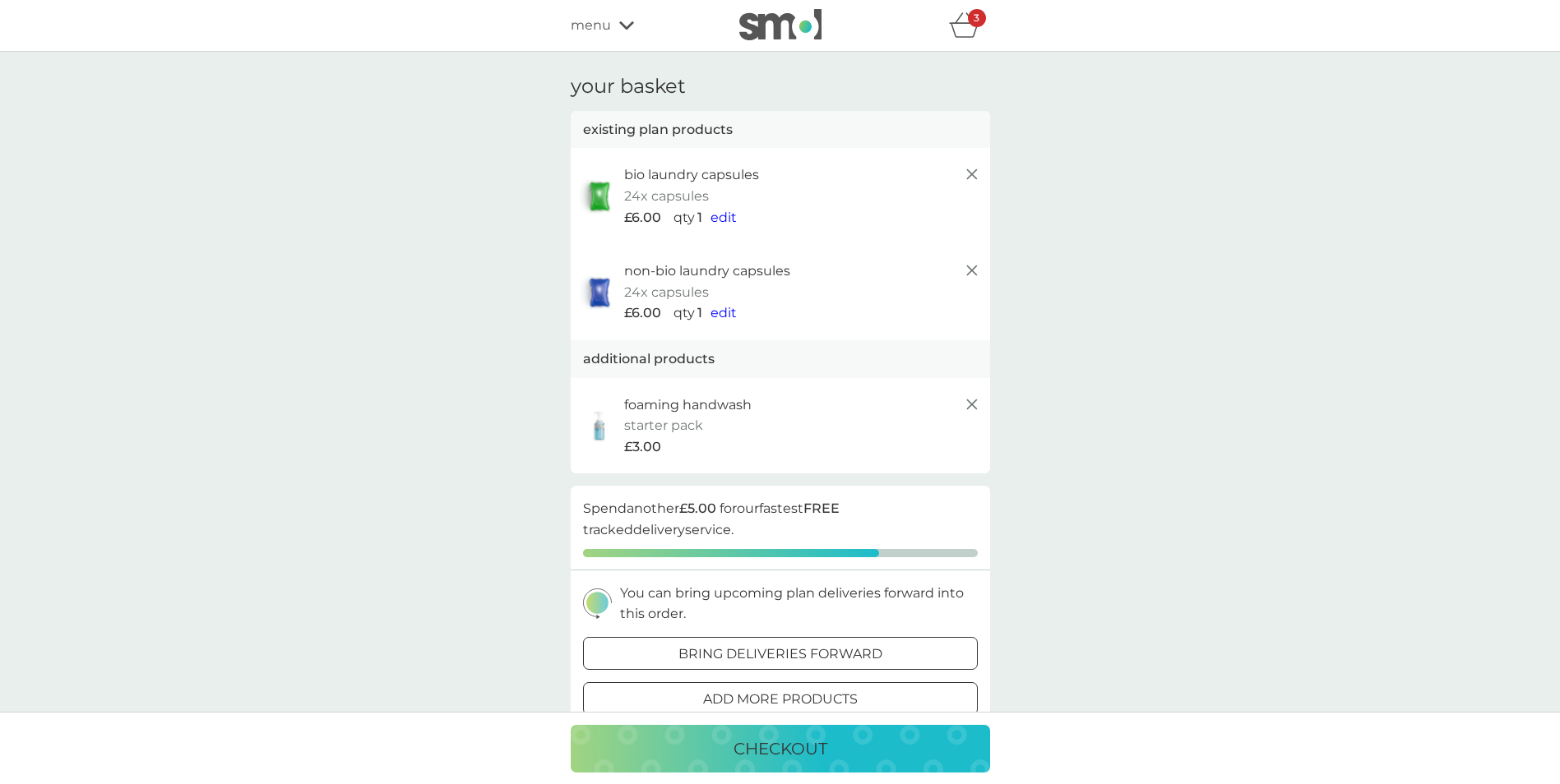
click at [595, 32] on span "menu" at bounding box center [591, 25] width 40 height 21
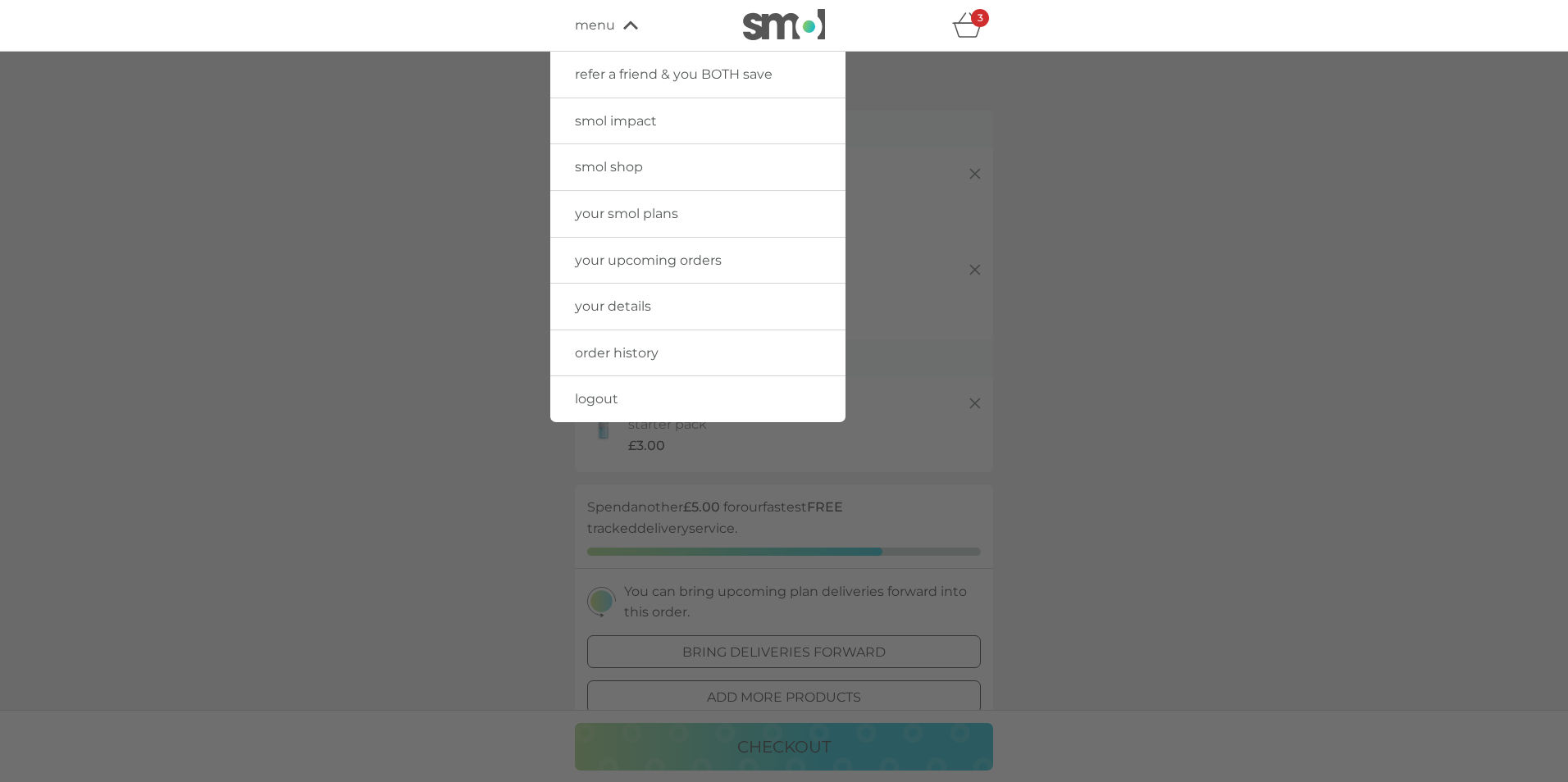
click at [614, 123] on span "smol impact" at bounding box center [616, 121] width 82 height 16
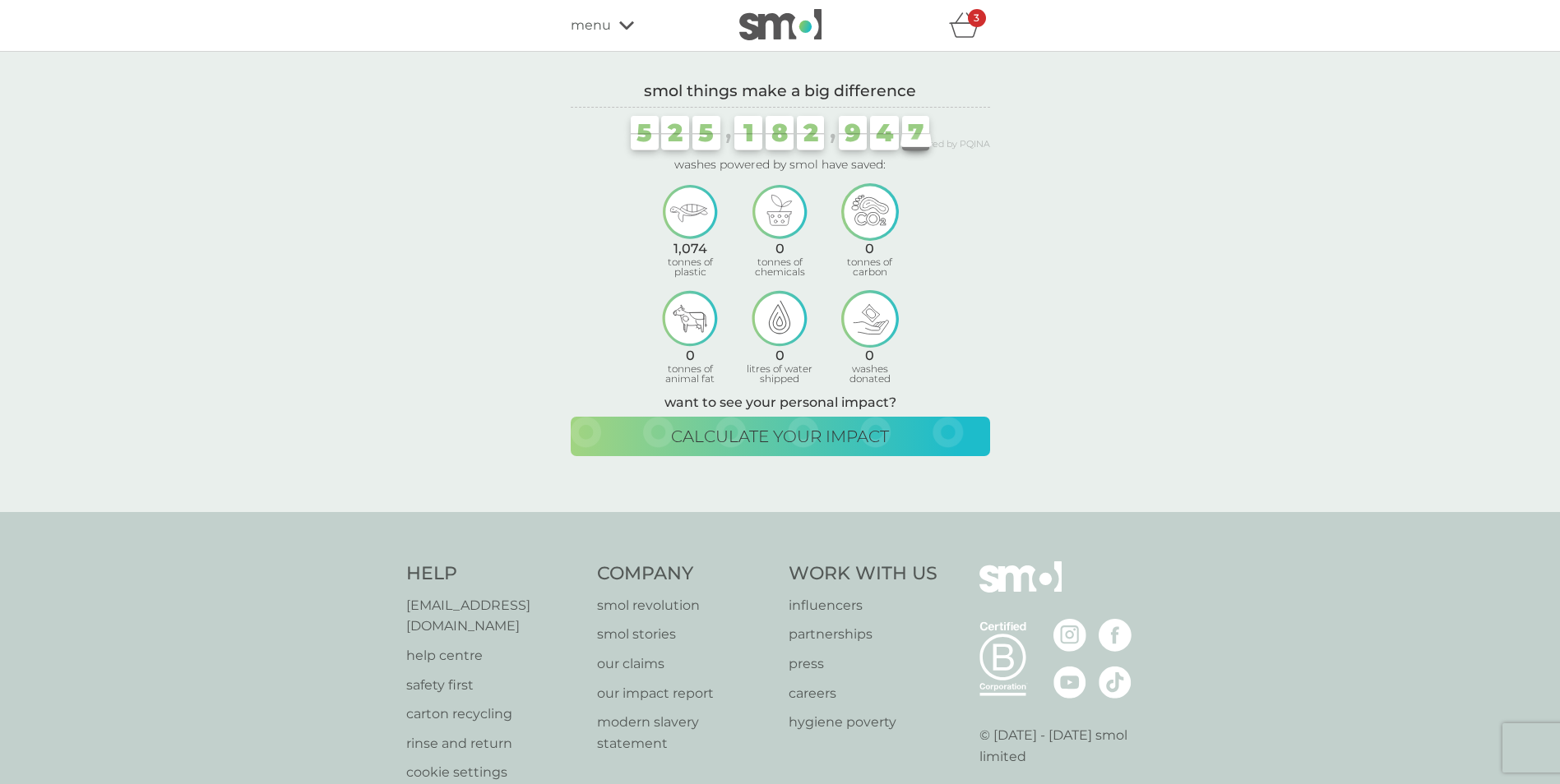
click at [621, 24] on icon at bounding box center [627, 25] width 15 height 8
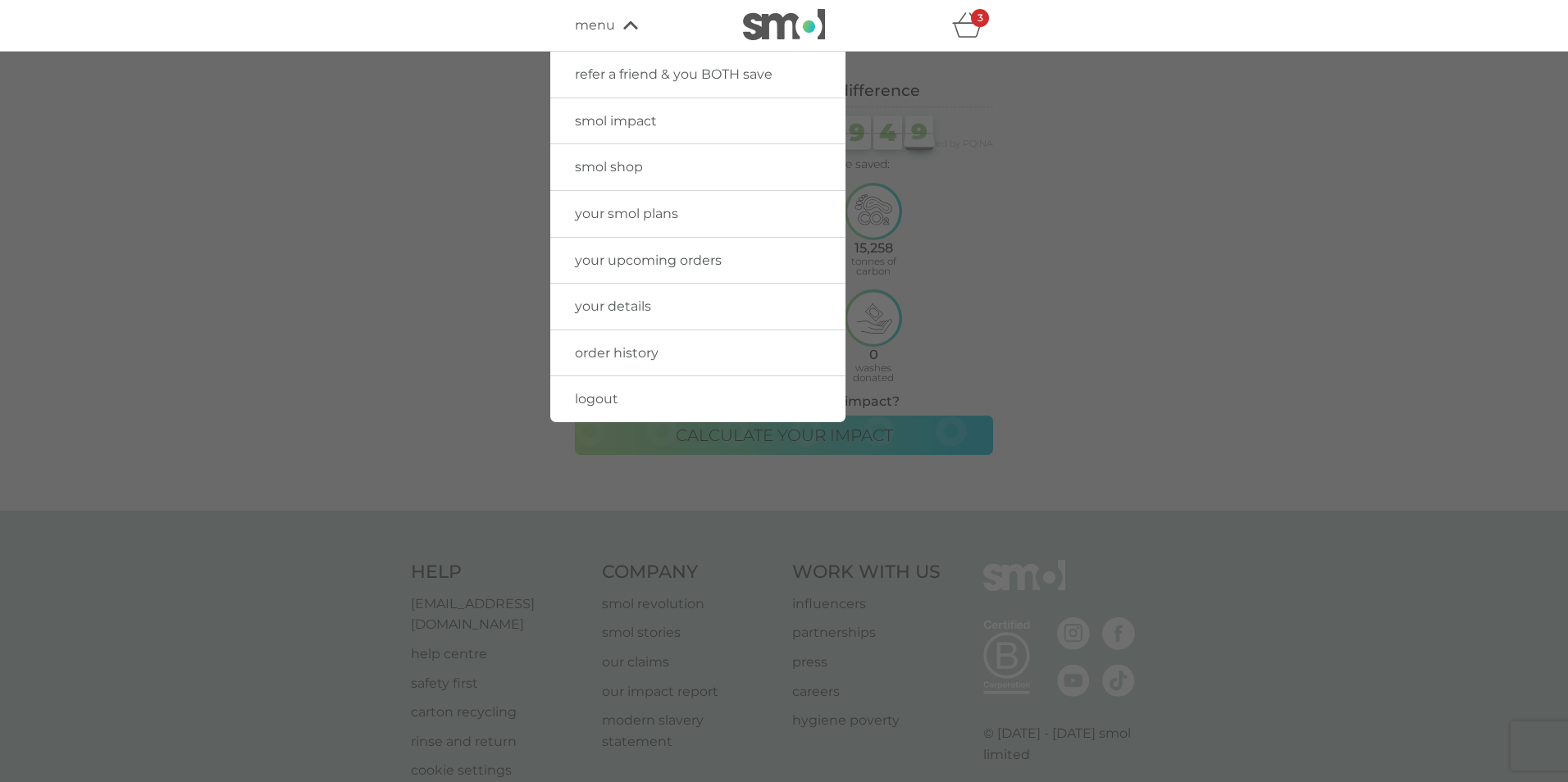
click at [609, 169] on span "smol shop" at bounding box center [609, 167] width 68 height 16
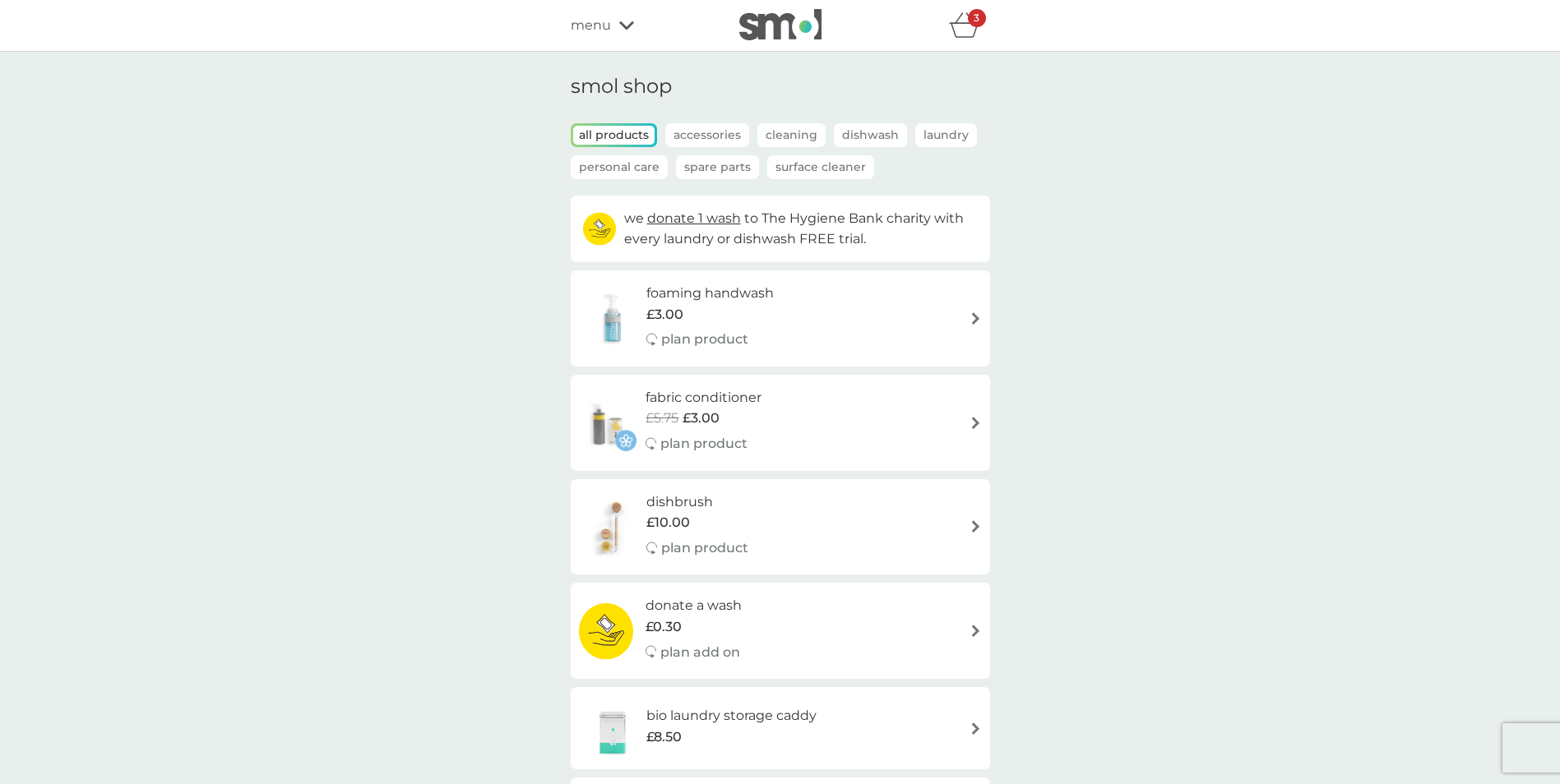
click at [677, 395] on h6 "fabric conditioner" at bounding box center [703, 397] width 116 height 21
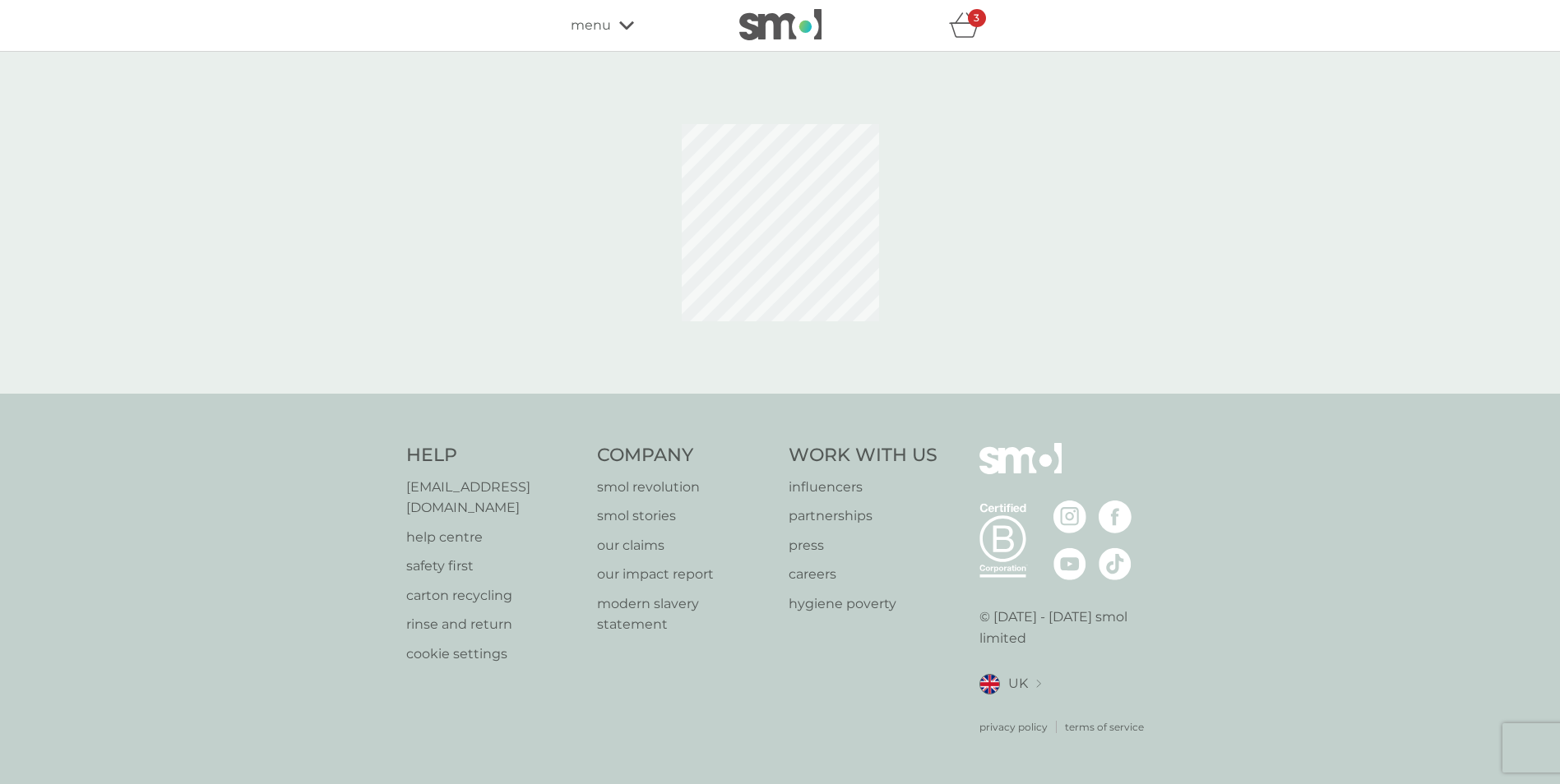
select select "182"
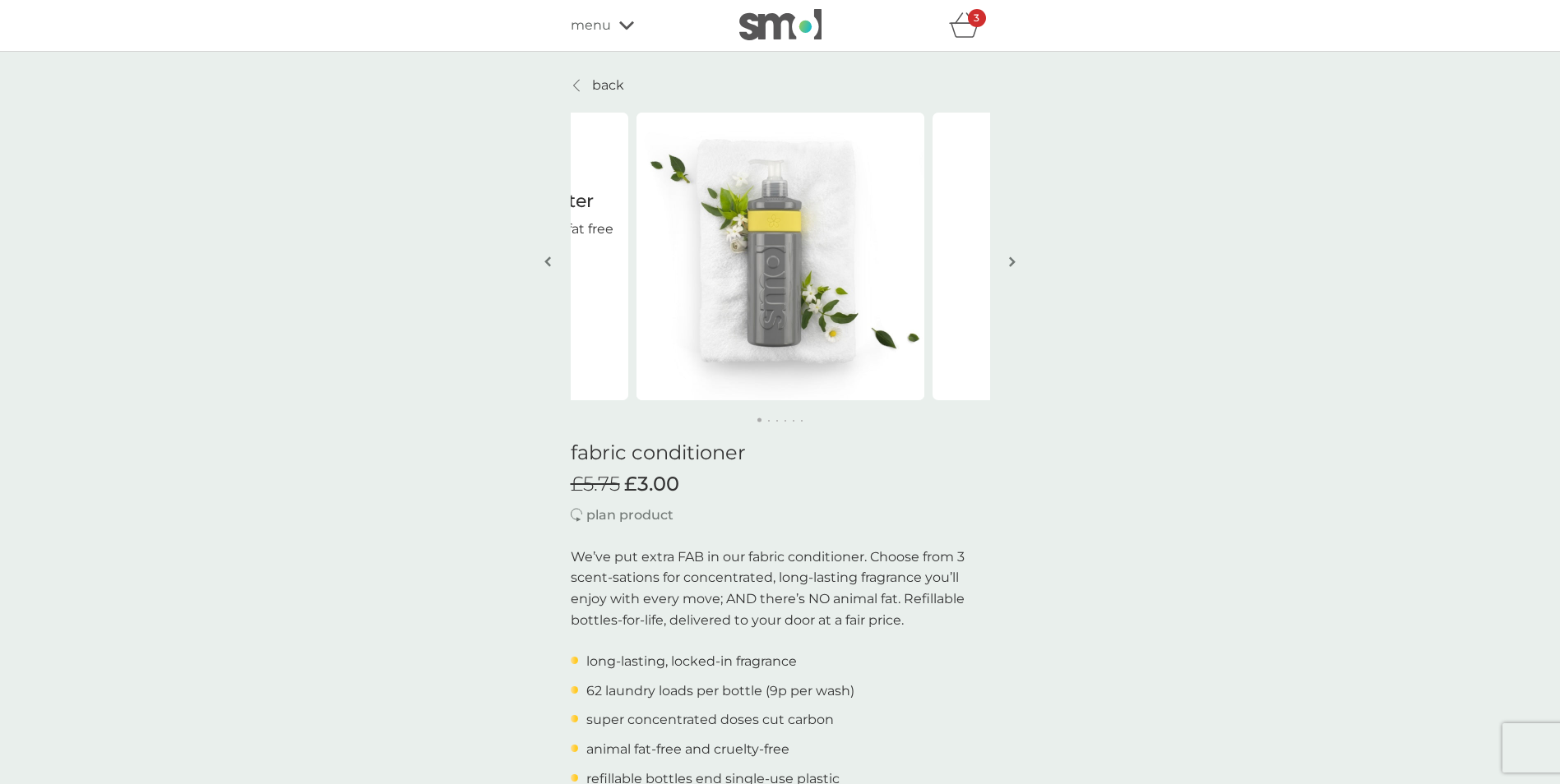
click at [1011, 259] on img "button" at bounding box center [1012, 262] width 7 height 13
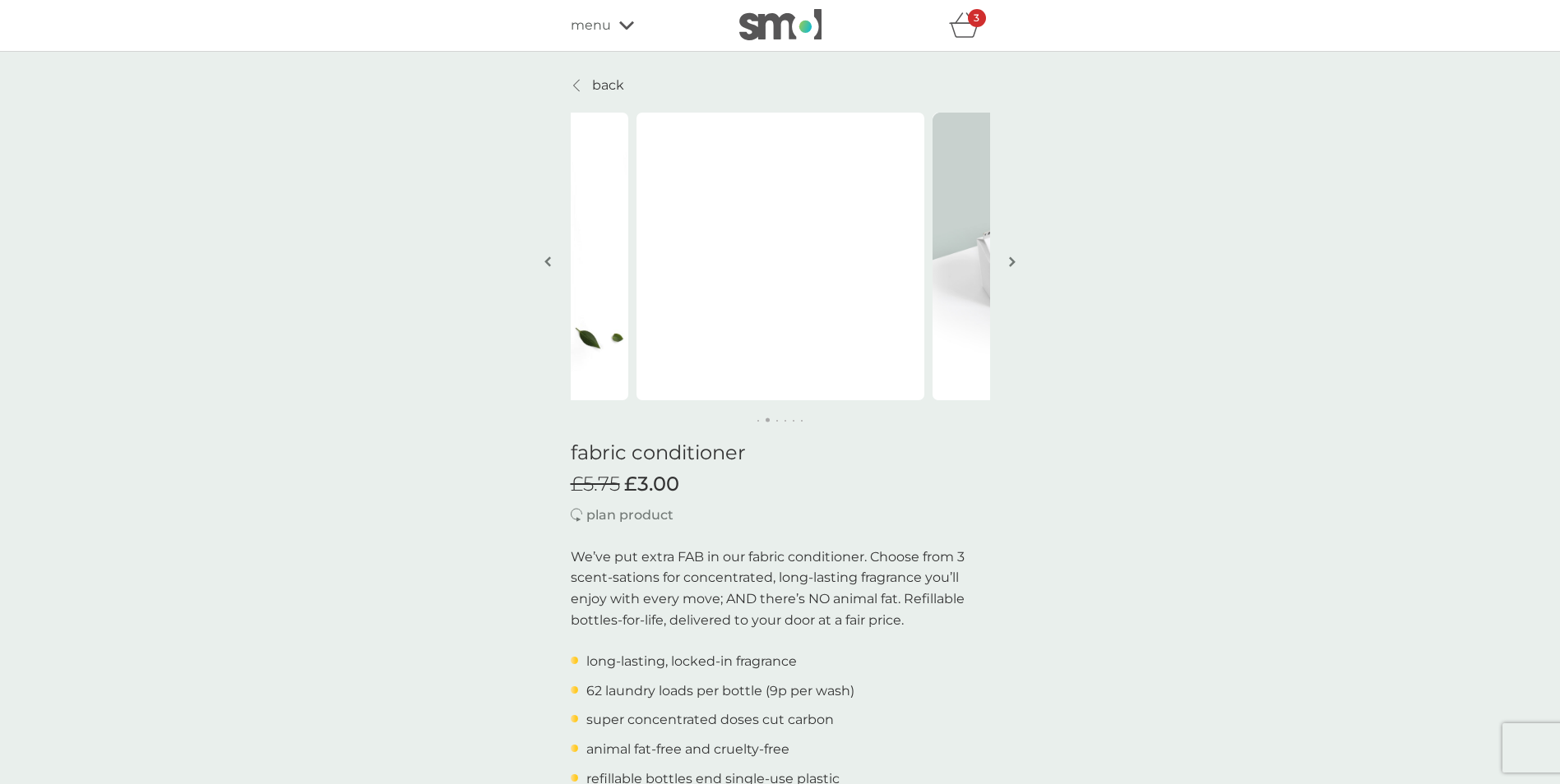
click at [1013, 261] on img "button" at bounding box center [1012, 262] width 7 height 13
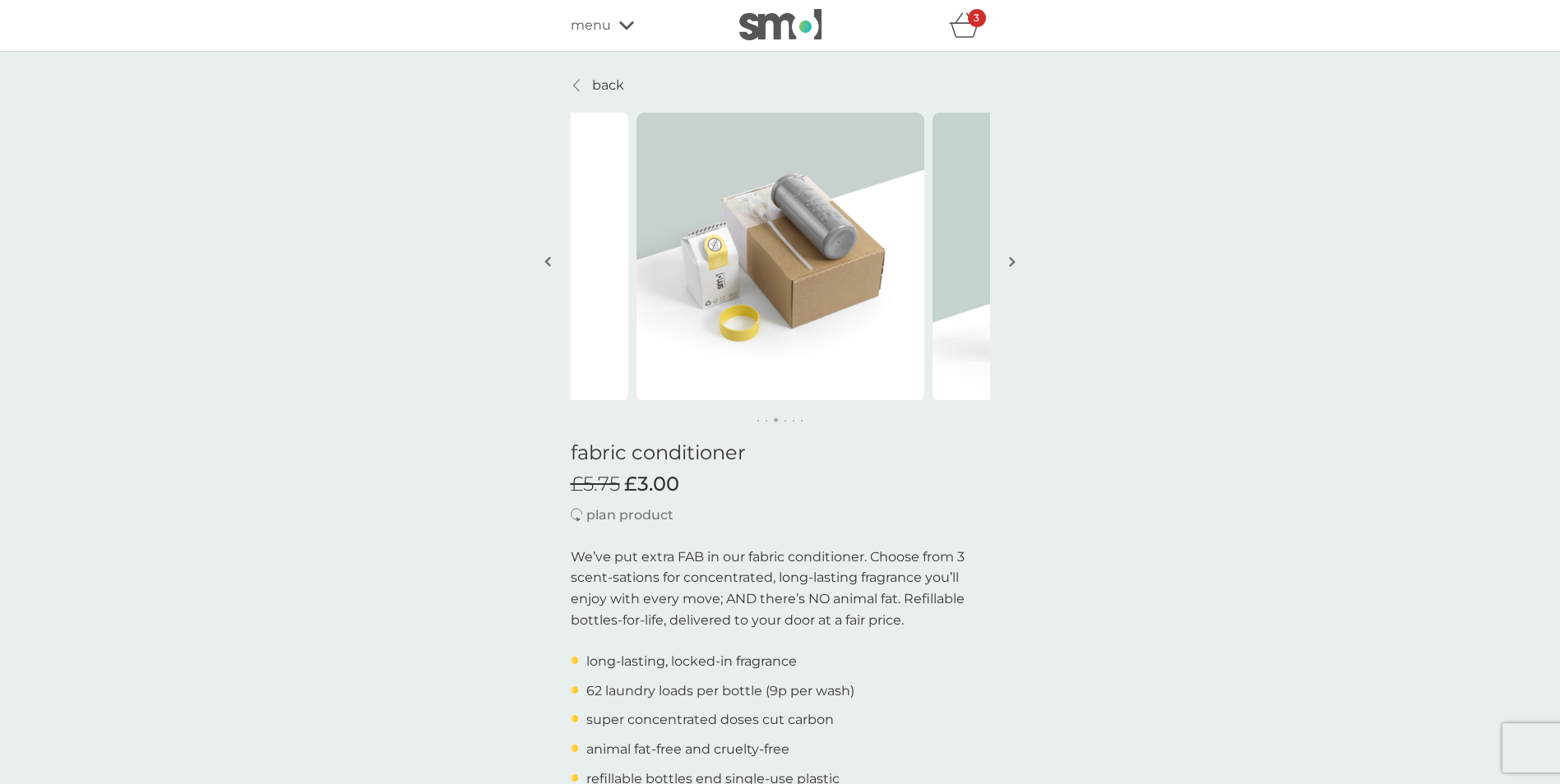
click at [1013, 261] on img "button" at bounding box center [1012, 262] width 7 height 13
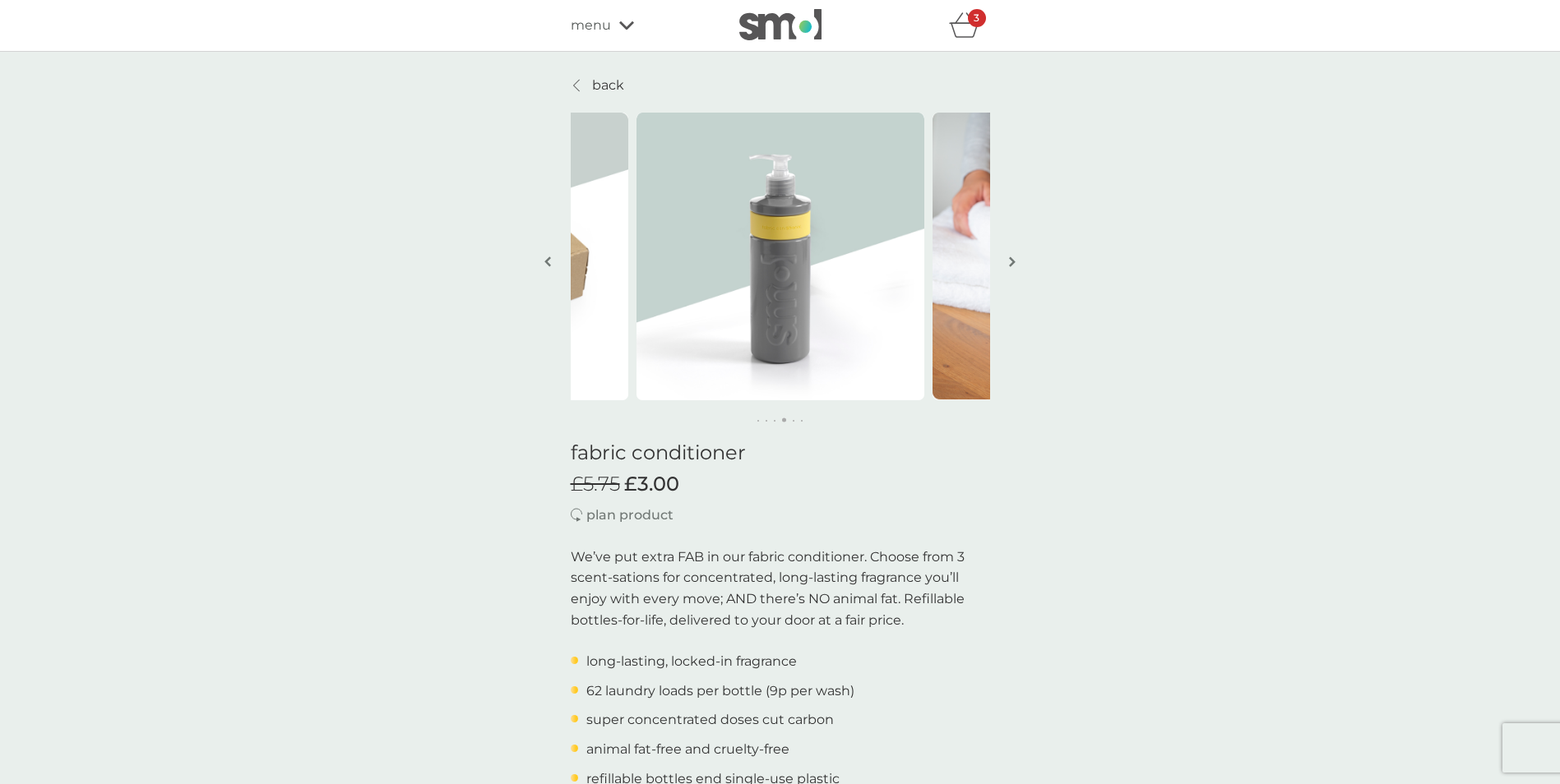
click at [1013, 261] on img "button" at bounding box center [1012, 262] width 7 height 13
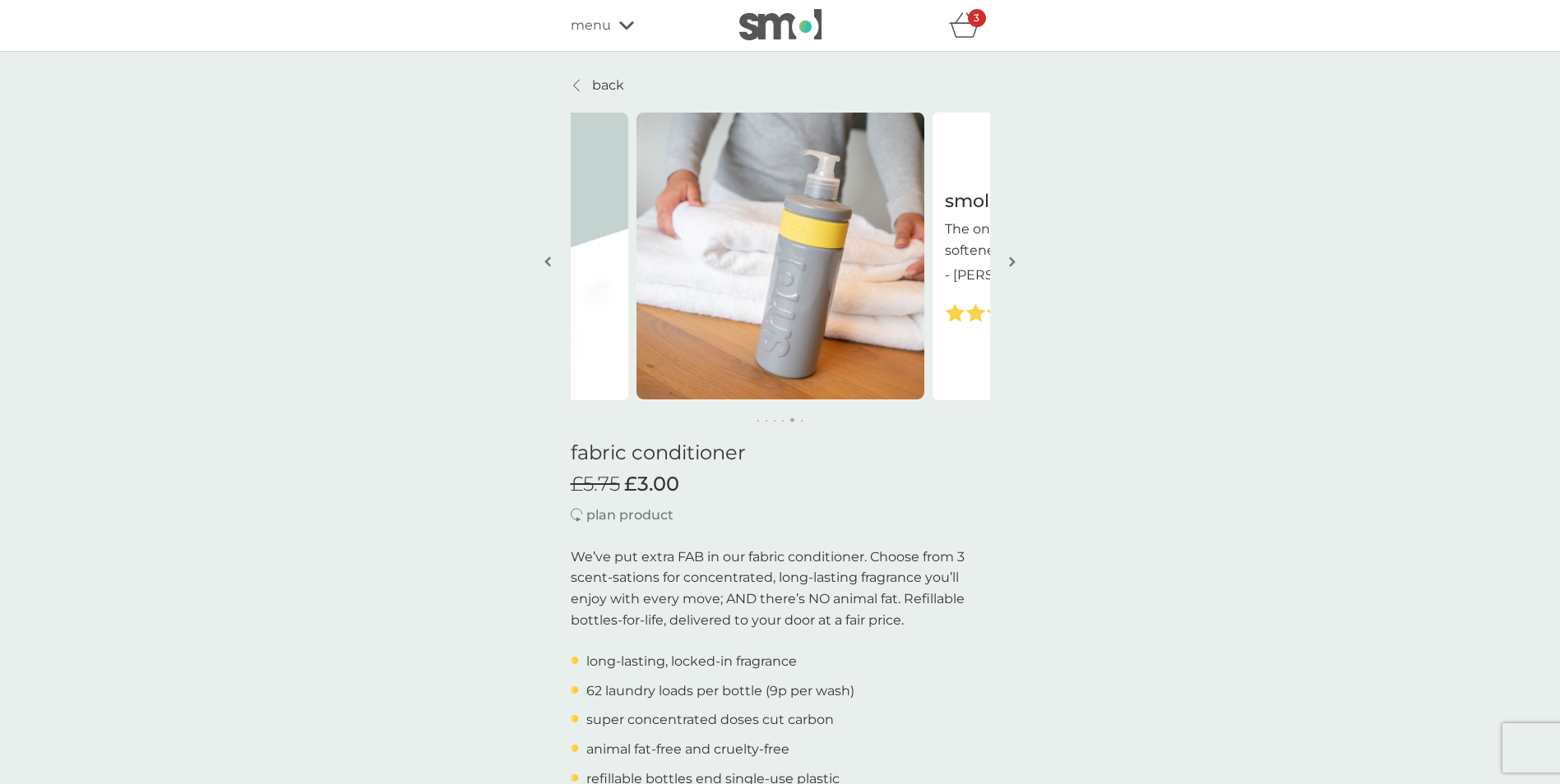
click at [1013, 261] on img "button" at bounding box center [1012, 262] width 7 height 13
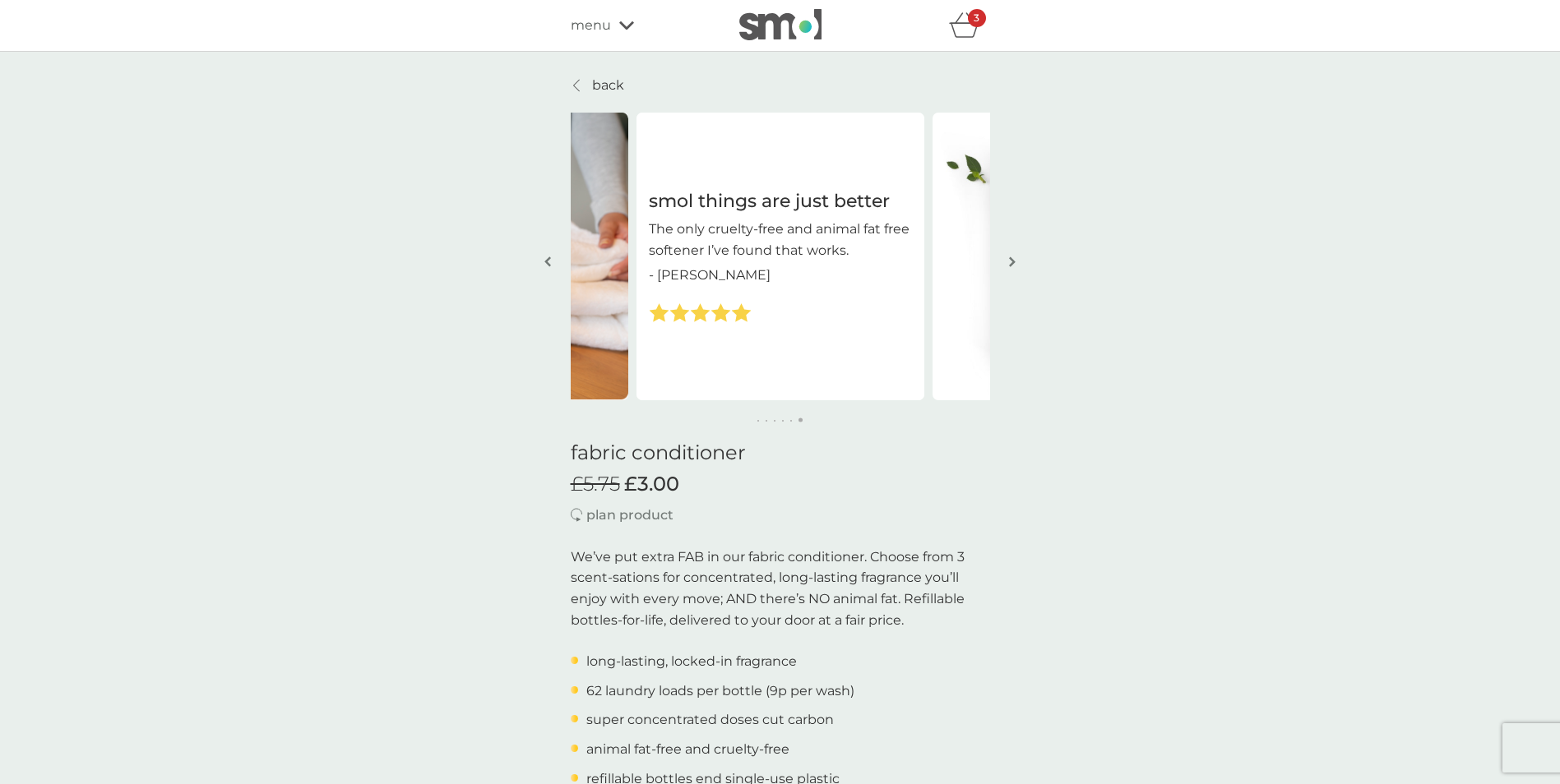
click at [1013, 261] on img "button" at bounding box center [1012, 262] width 7 height 13
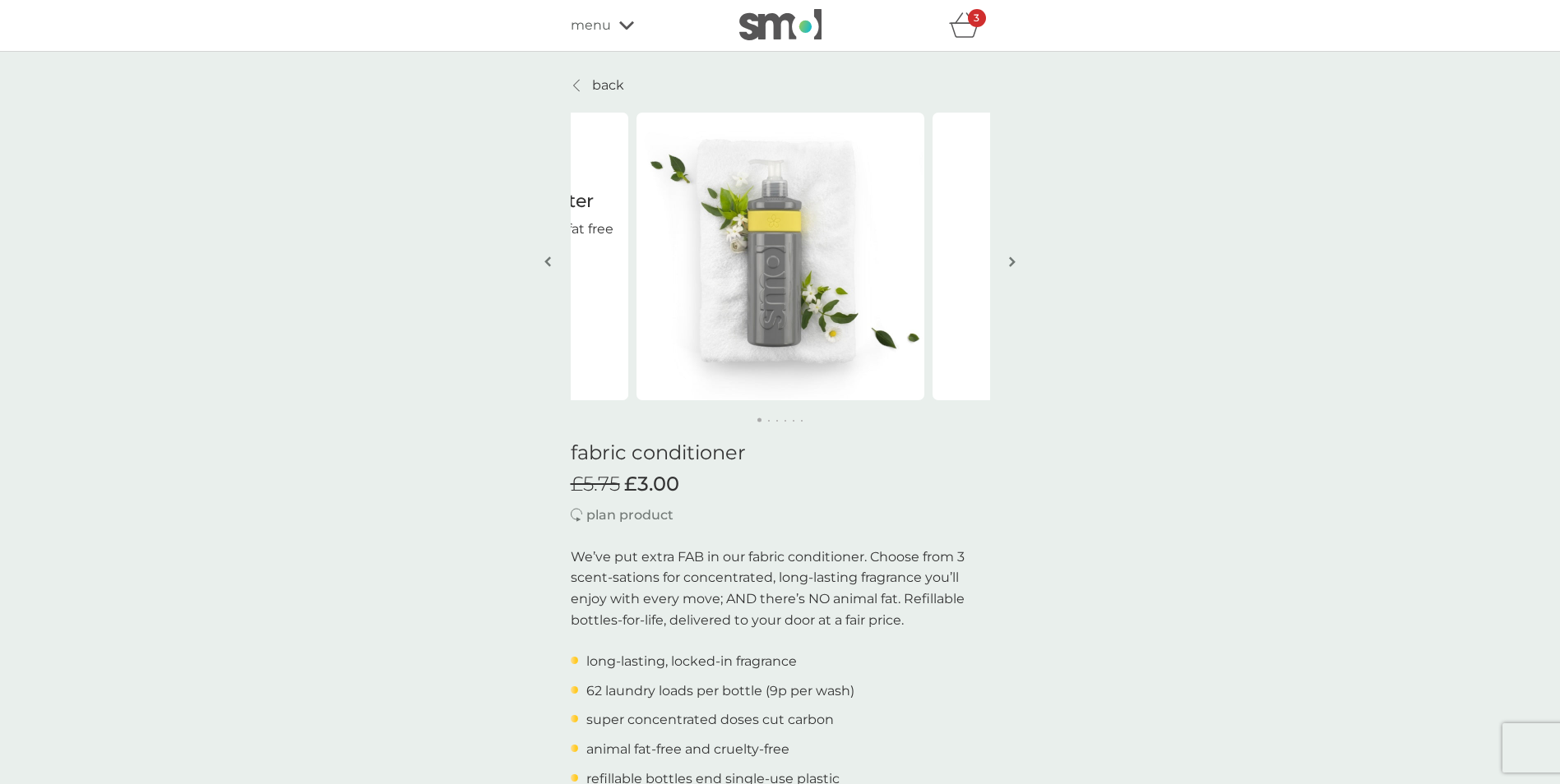
click at [1013, 261] on img "button" at bounding box center [1012, 262] width 7 height 13
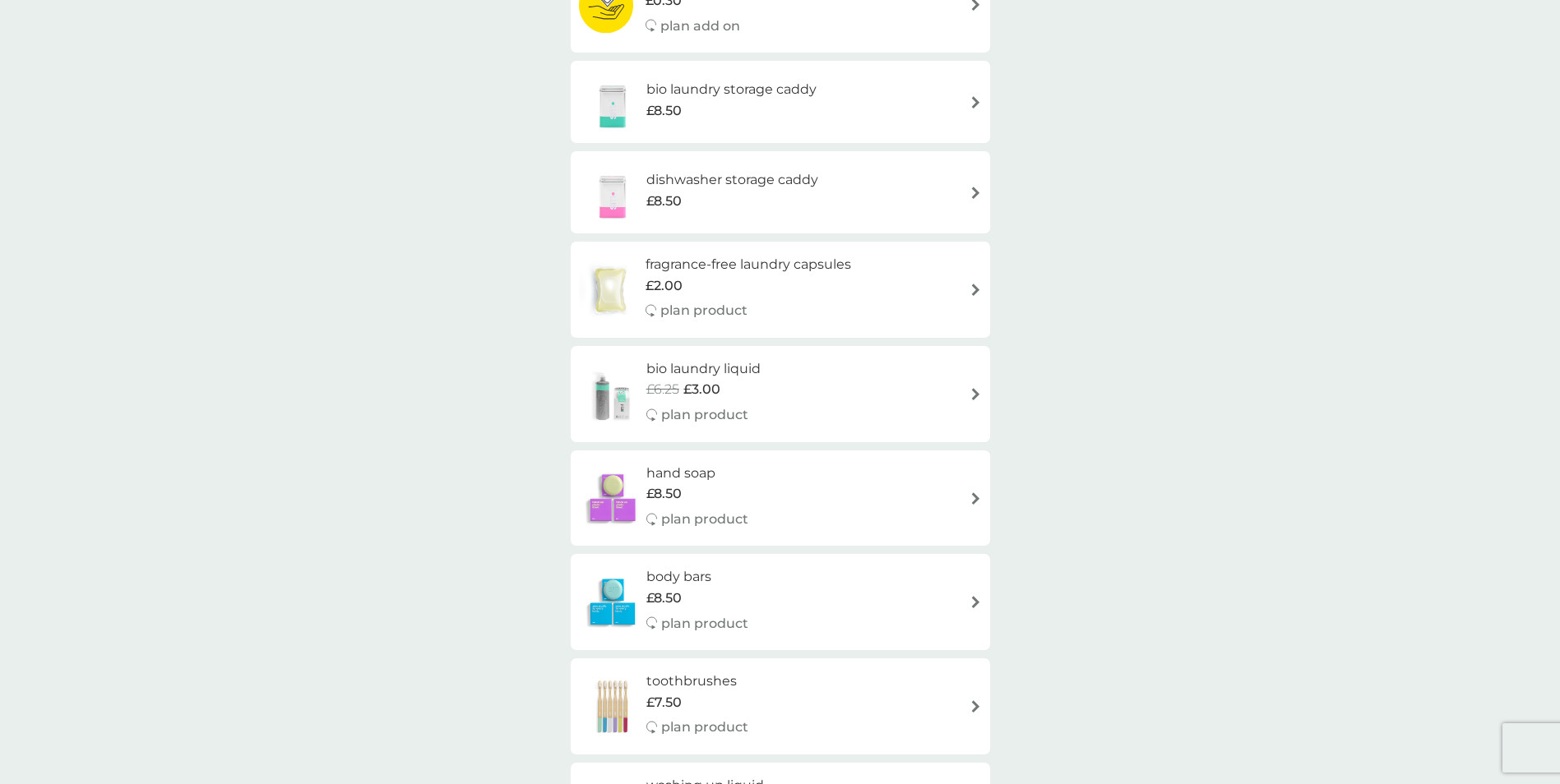
scroll to position [658, 0]
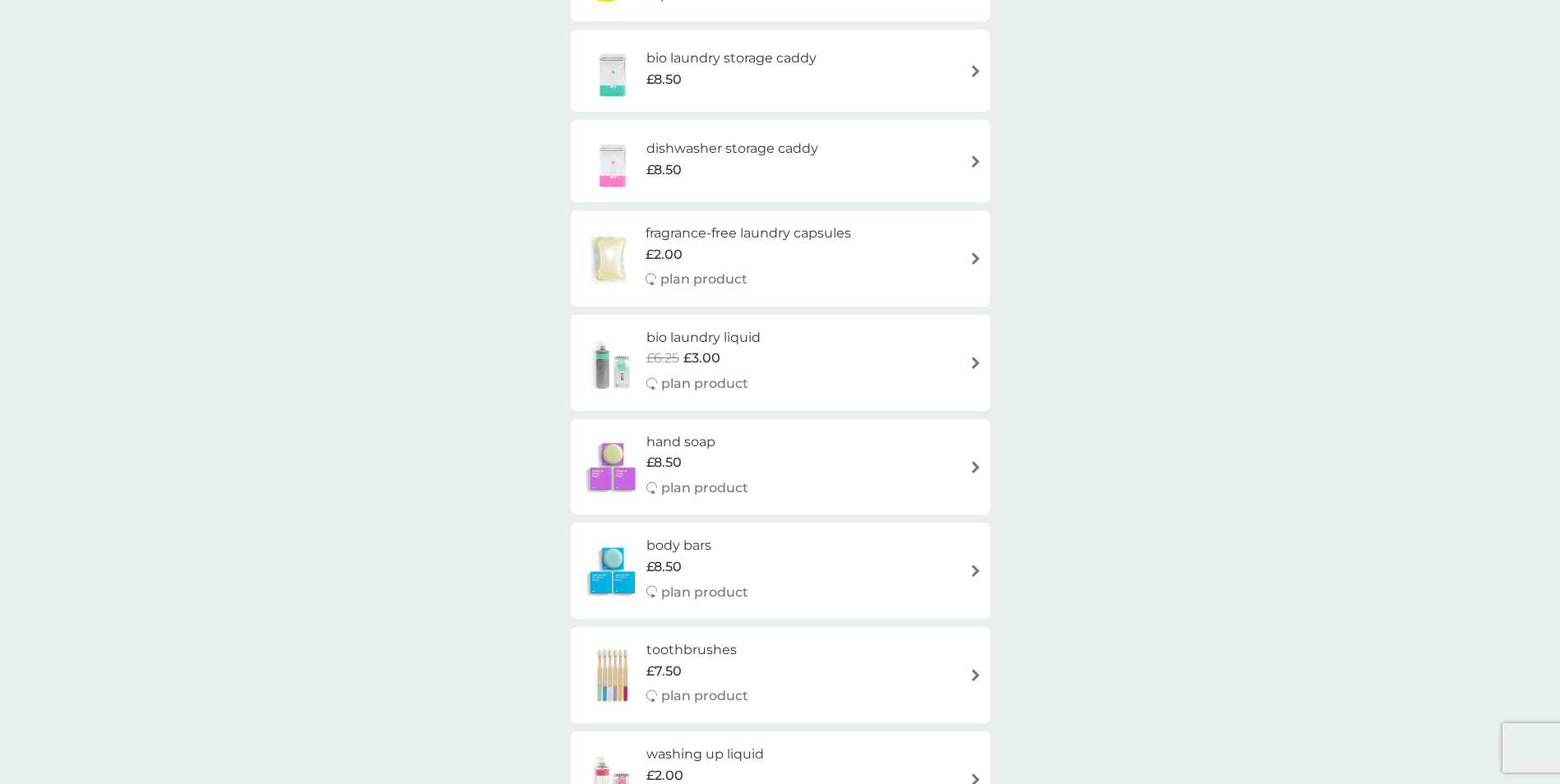
click at [771, 354] on div "bio laundry liquid £6.25 £3.00 plan product" at bounding box center [711, 363] width 130 height 72
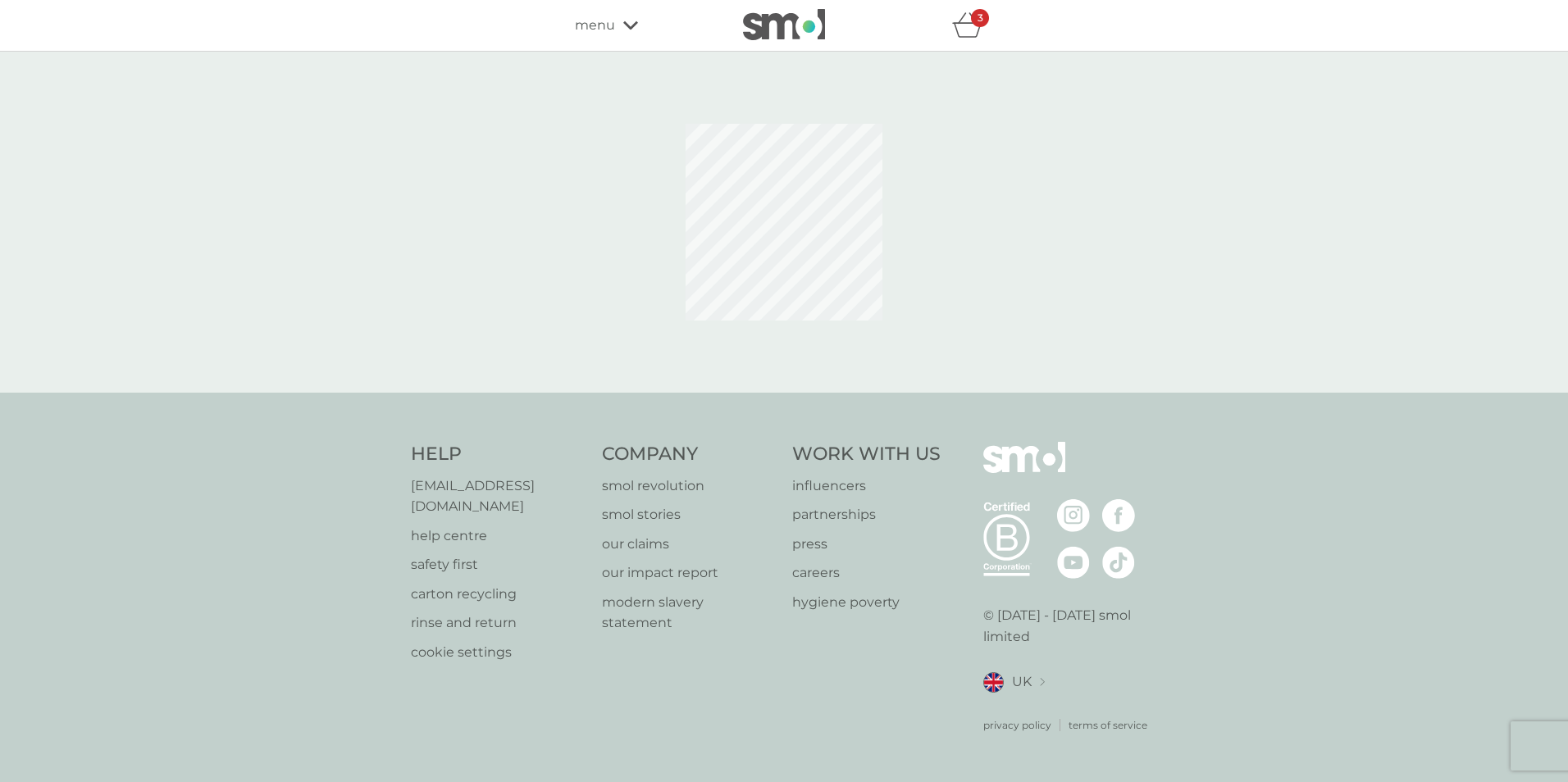
select select "91"
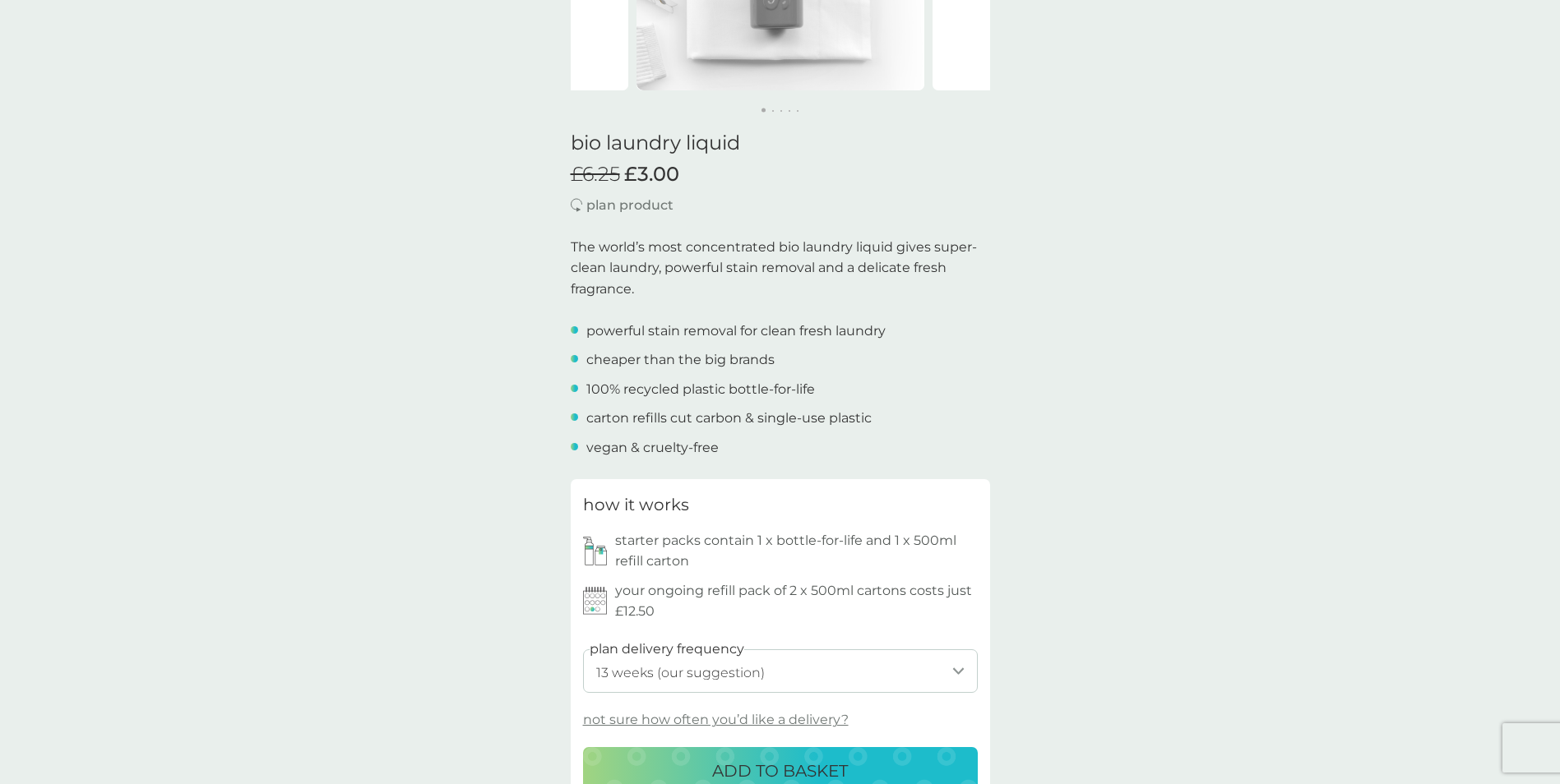
scroll to position [438, 0]
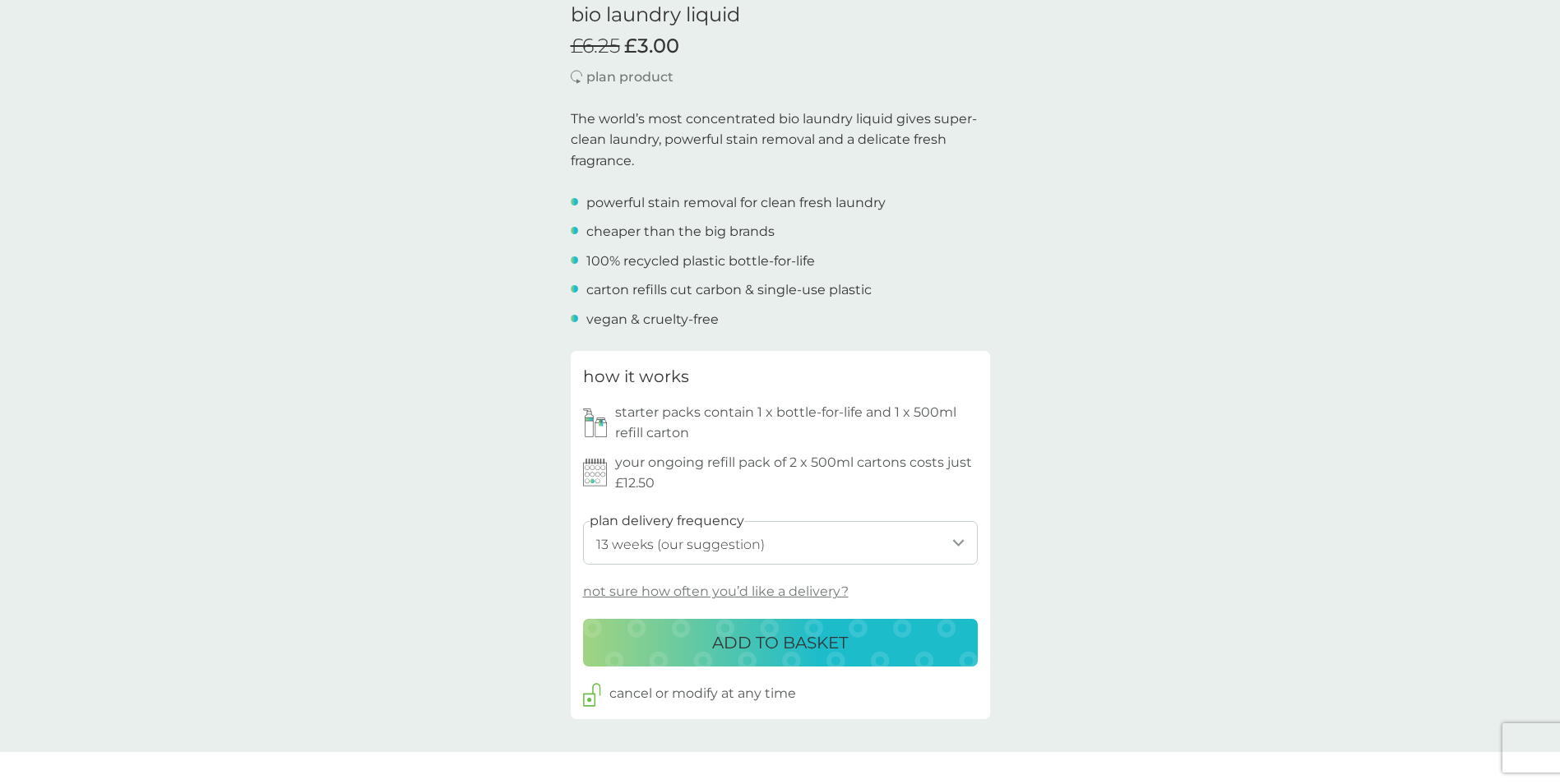
click at [769, 640] on p "ADD TO BASKET" at bounding box center [779, 643] width 135 height 26
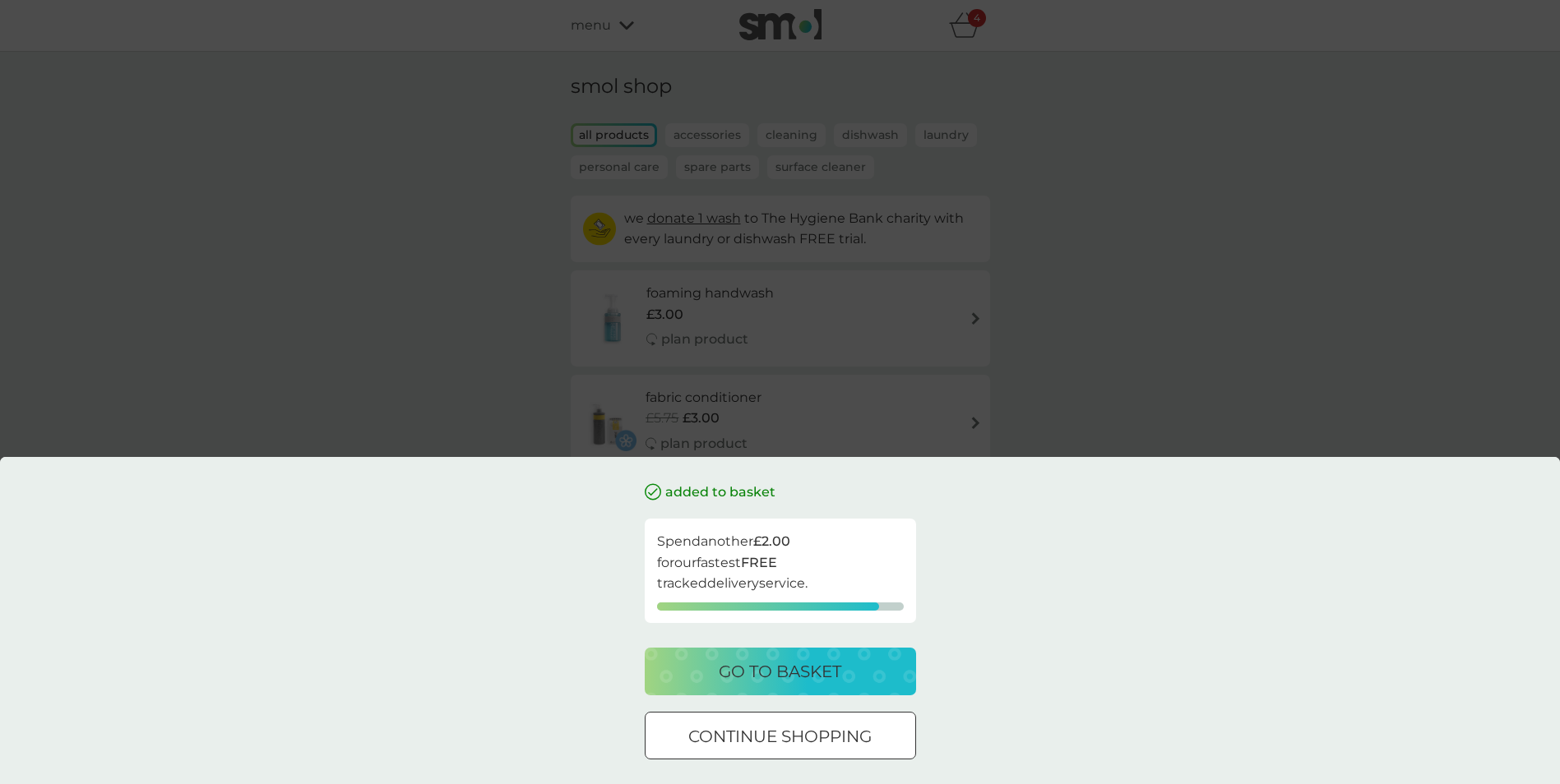
click at [751, 737] on div at bounding box center [780, 737] width 59 height 18
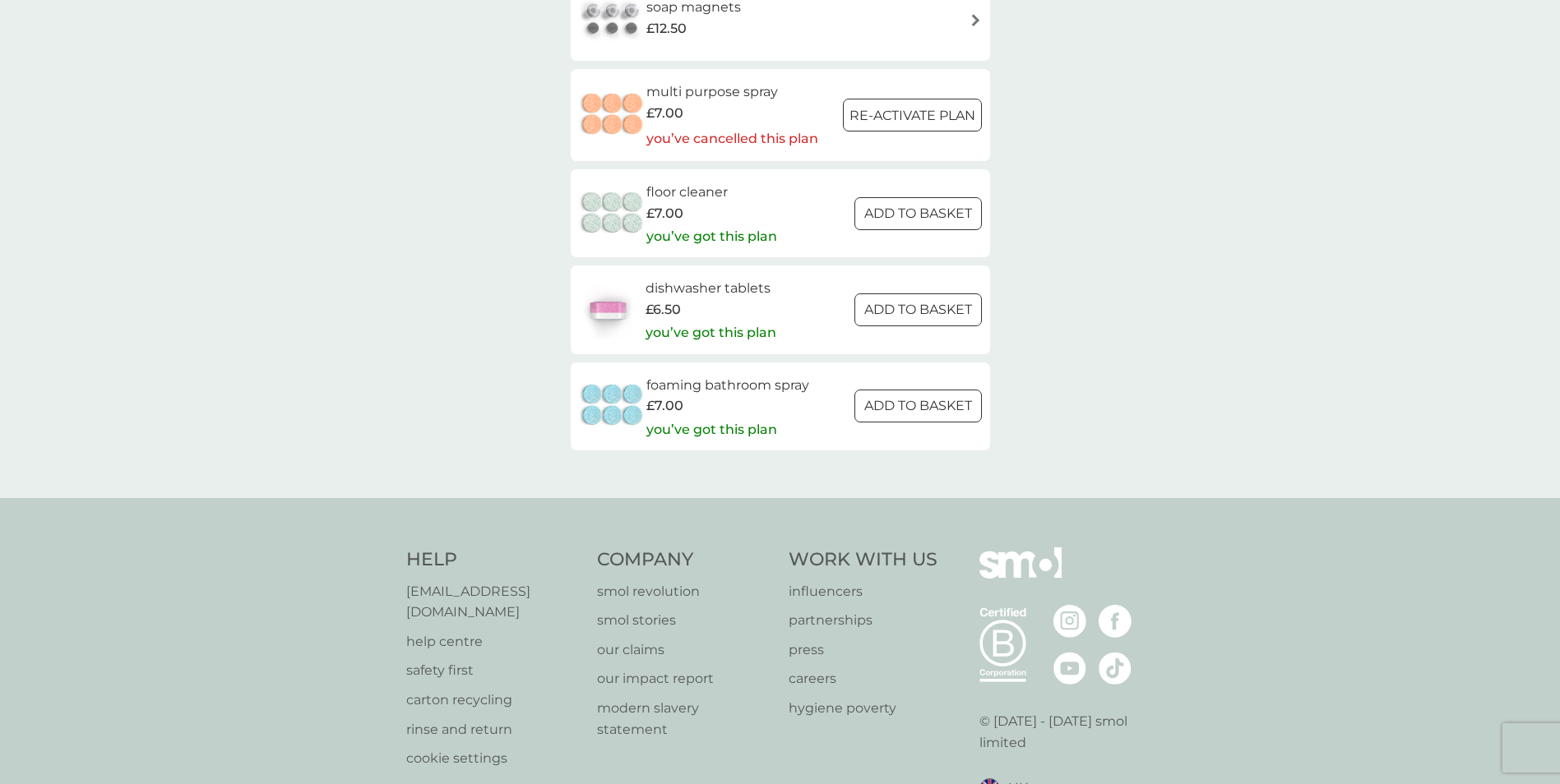
scroll to position [2404, 0]
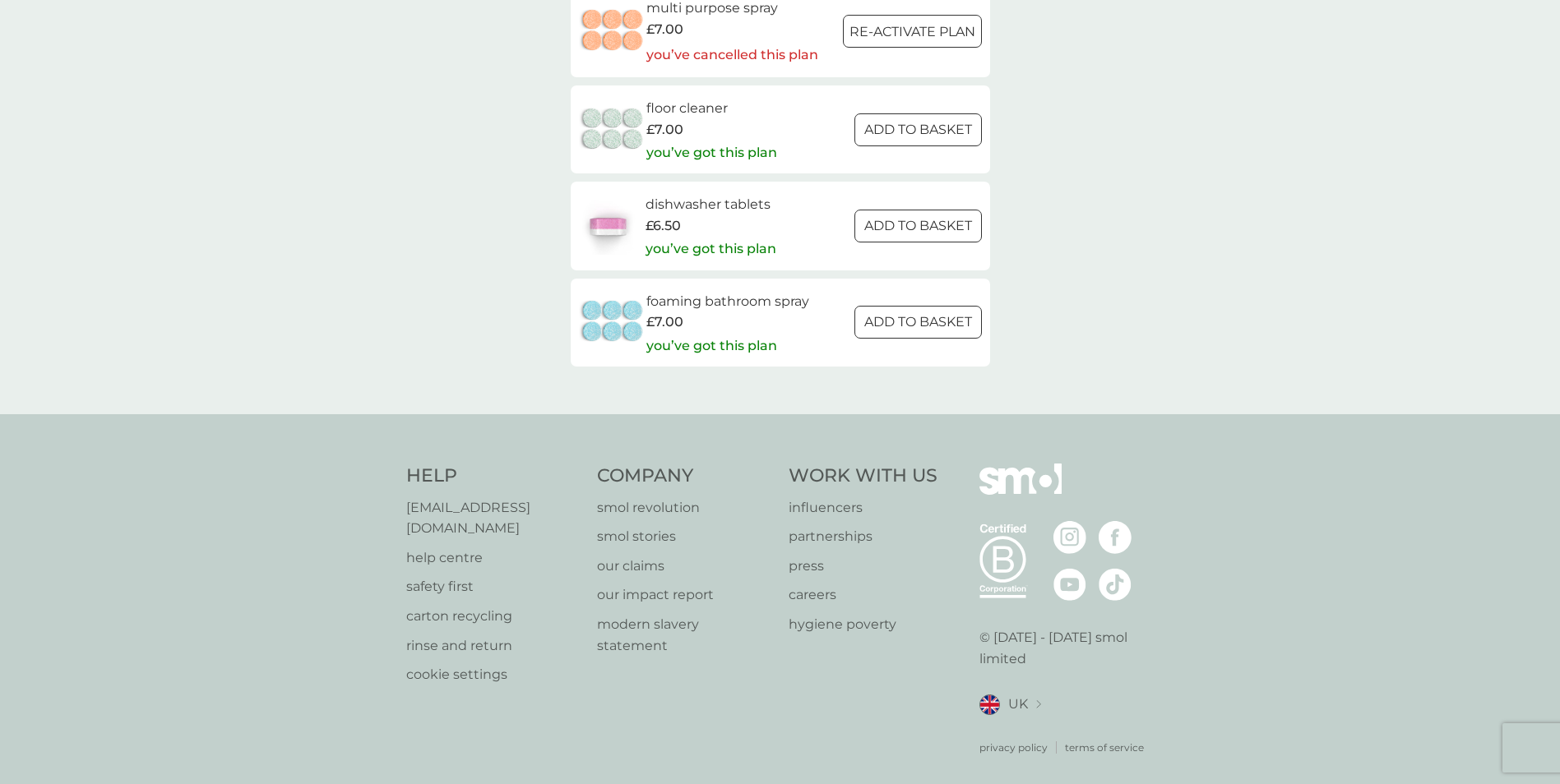
click at [916, 224] on div at bounding box center [918, 225] width 3 height 3
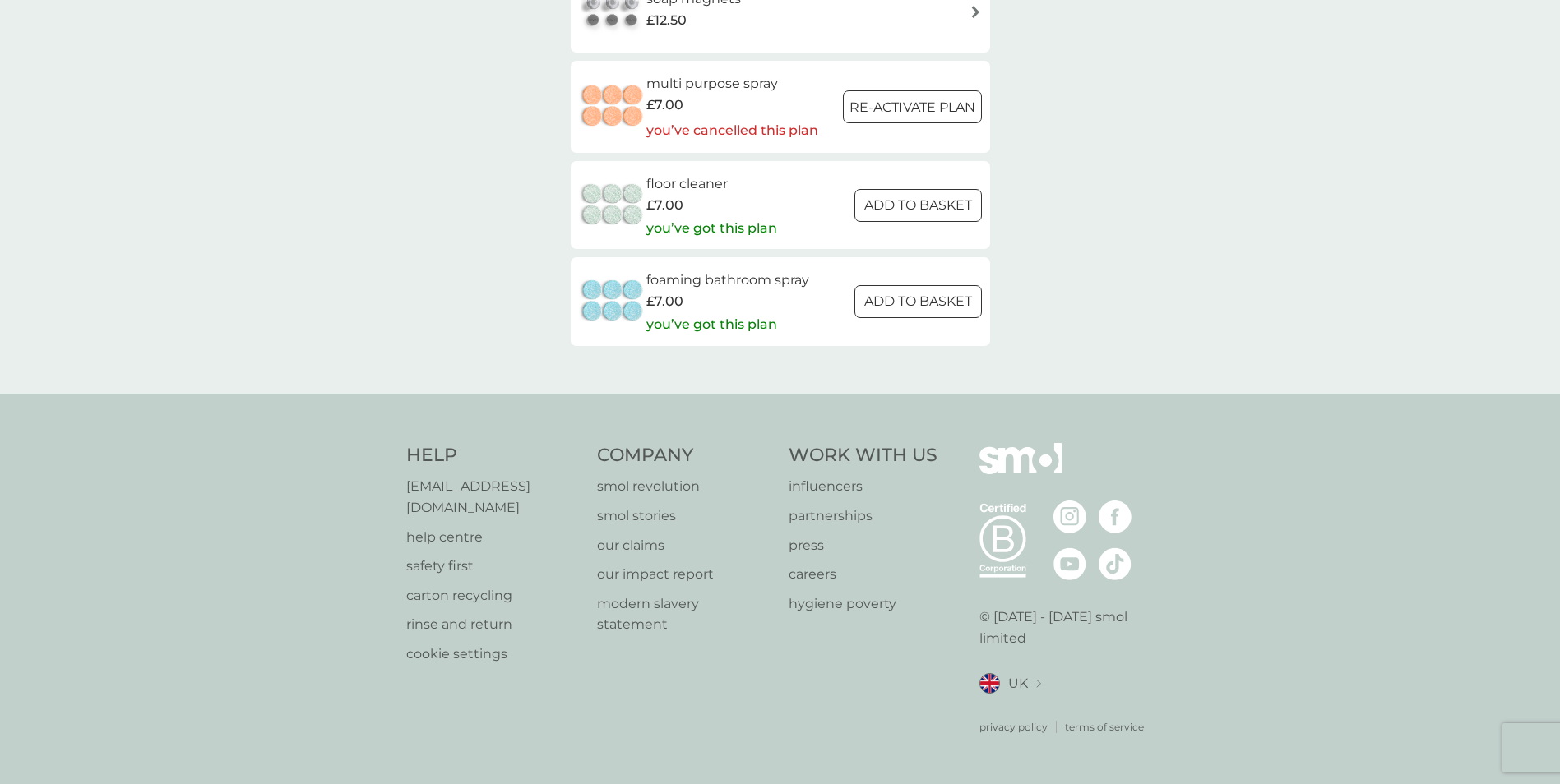
scroll to position [2307, 0]
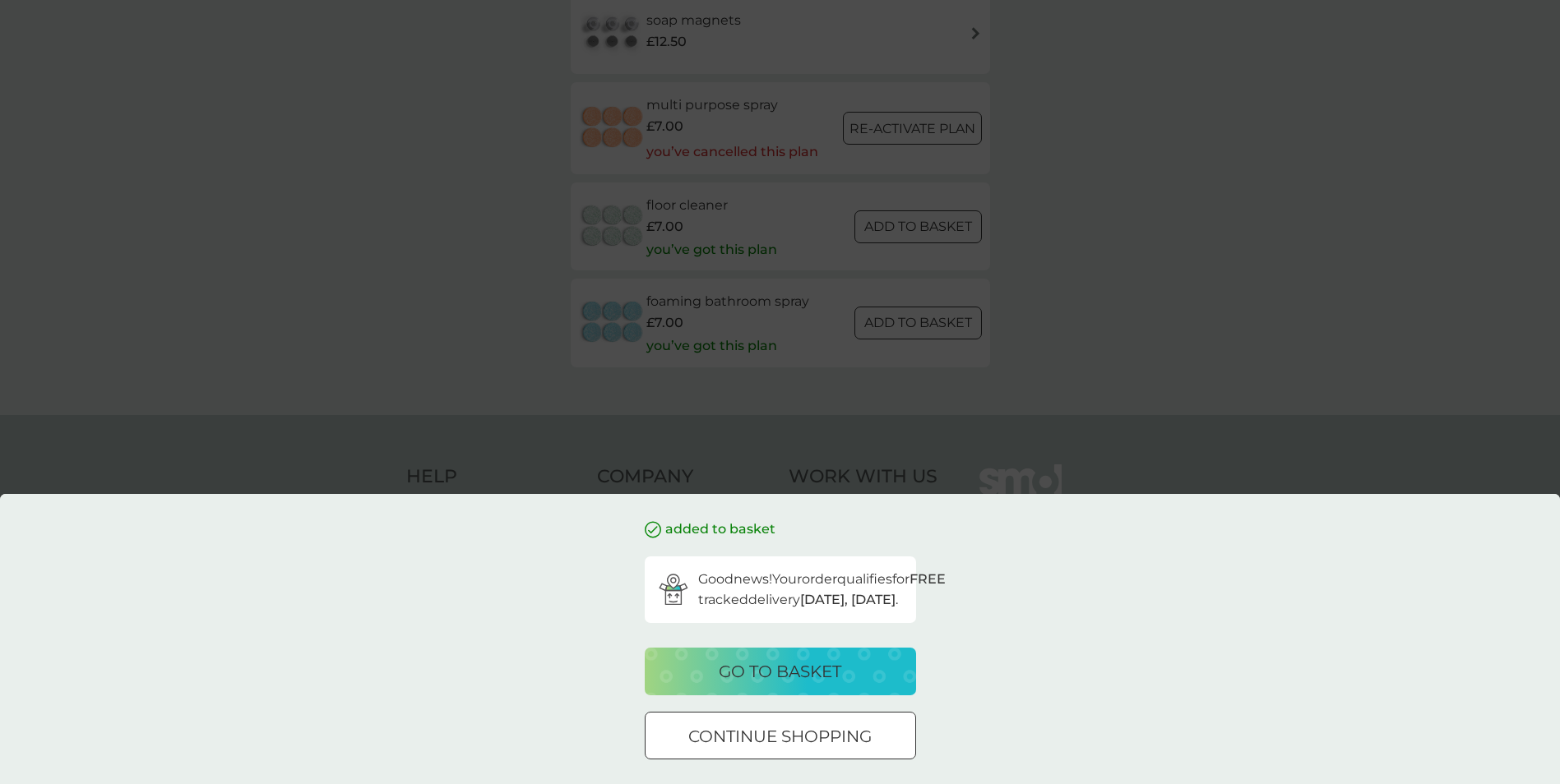
click at [755, 660] on p "go to basket" at bounding box center [780, 671] width 123 height 26
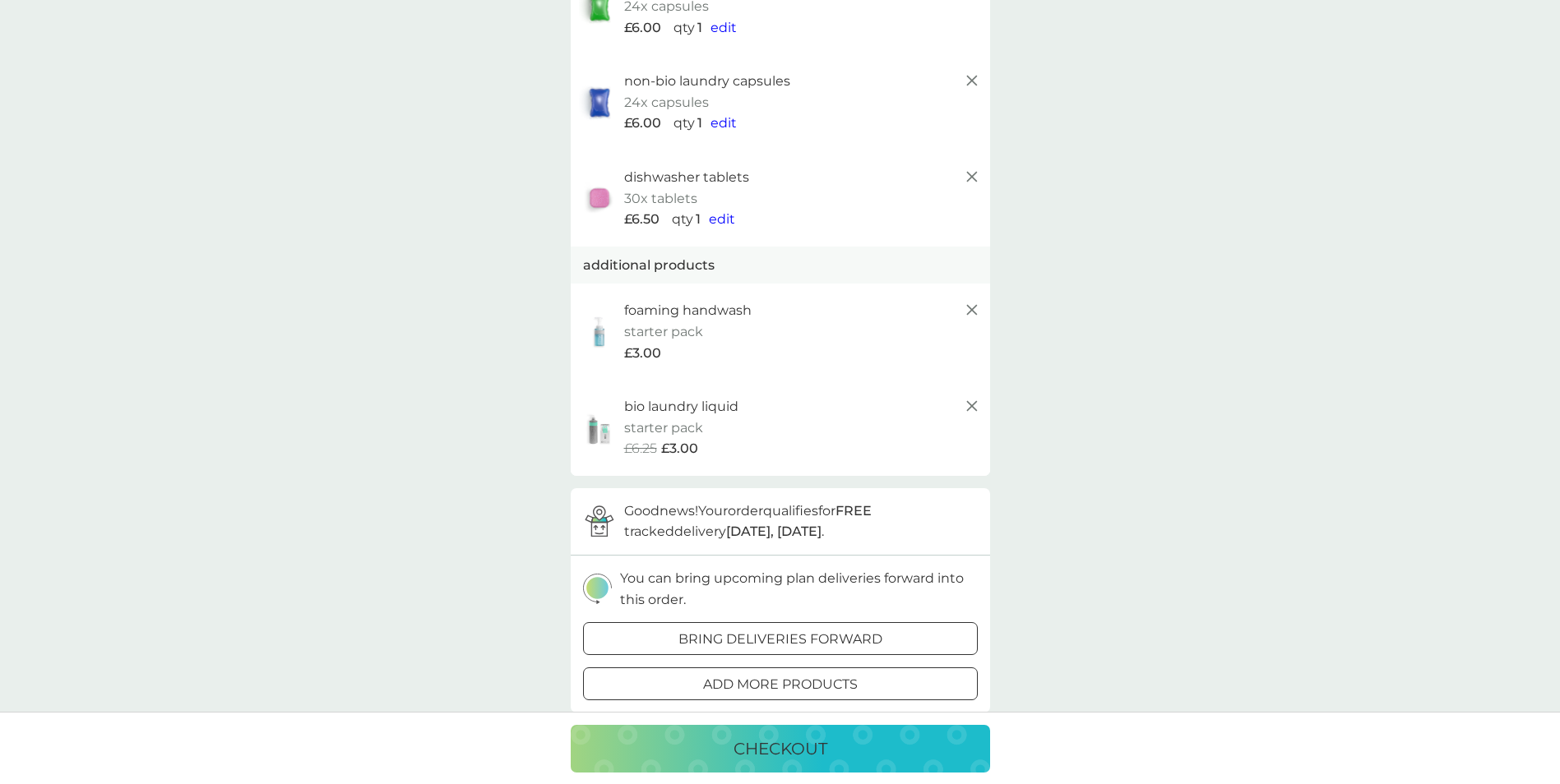
scroll to position [220, 0]
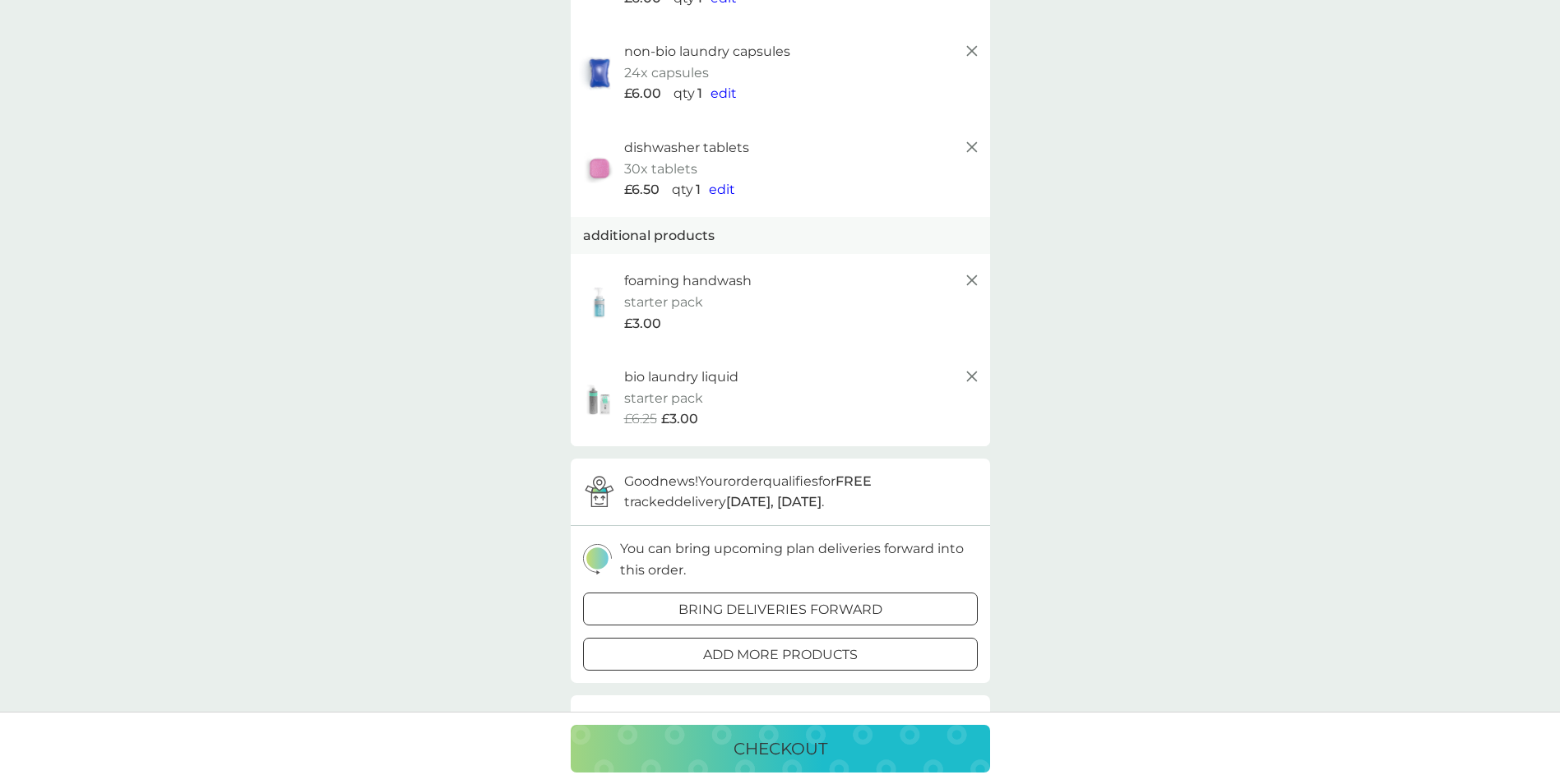
click at [772, 754] on p "checkout" at bounding box center [780, 749] width 93 height 26
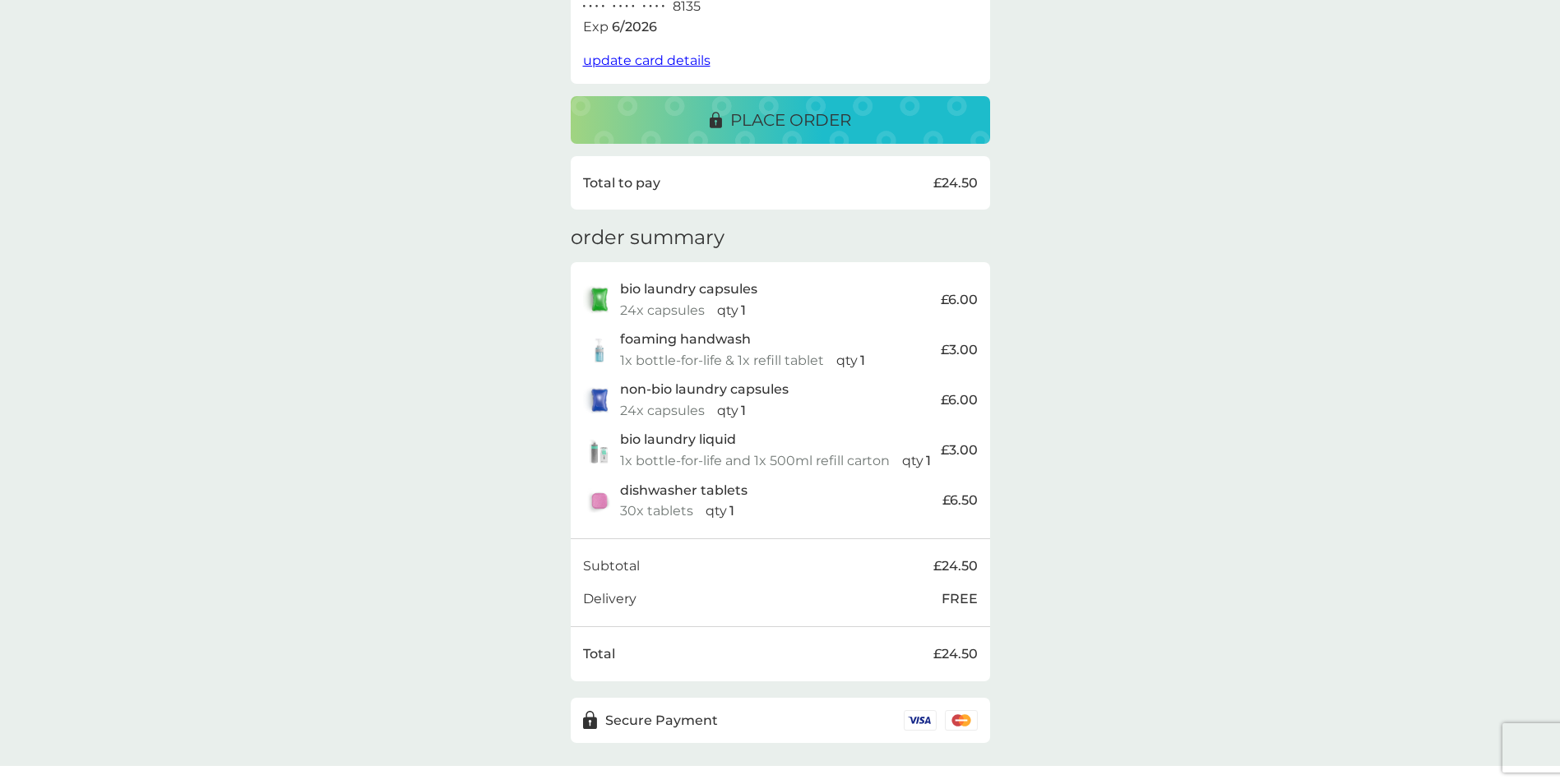
scroll to position [394, 0]
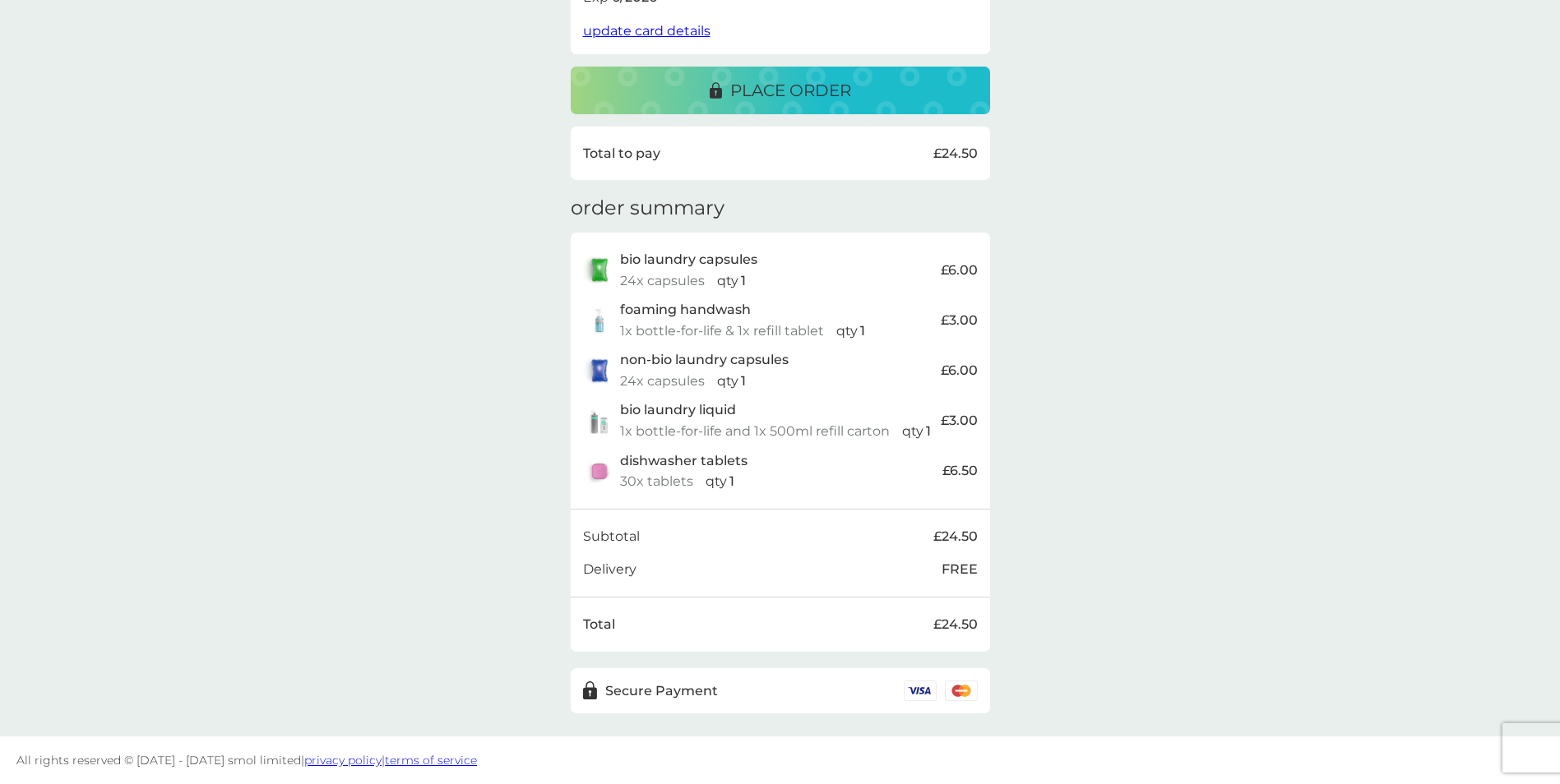
click at [732, 90] on p "place order" at bounding box center [791, 90] width 121 height 26
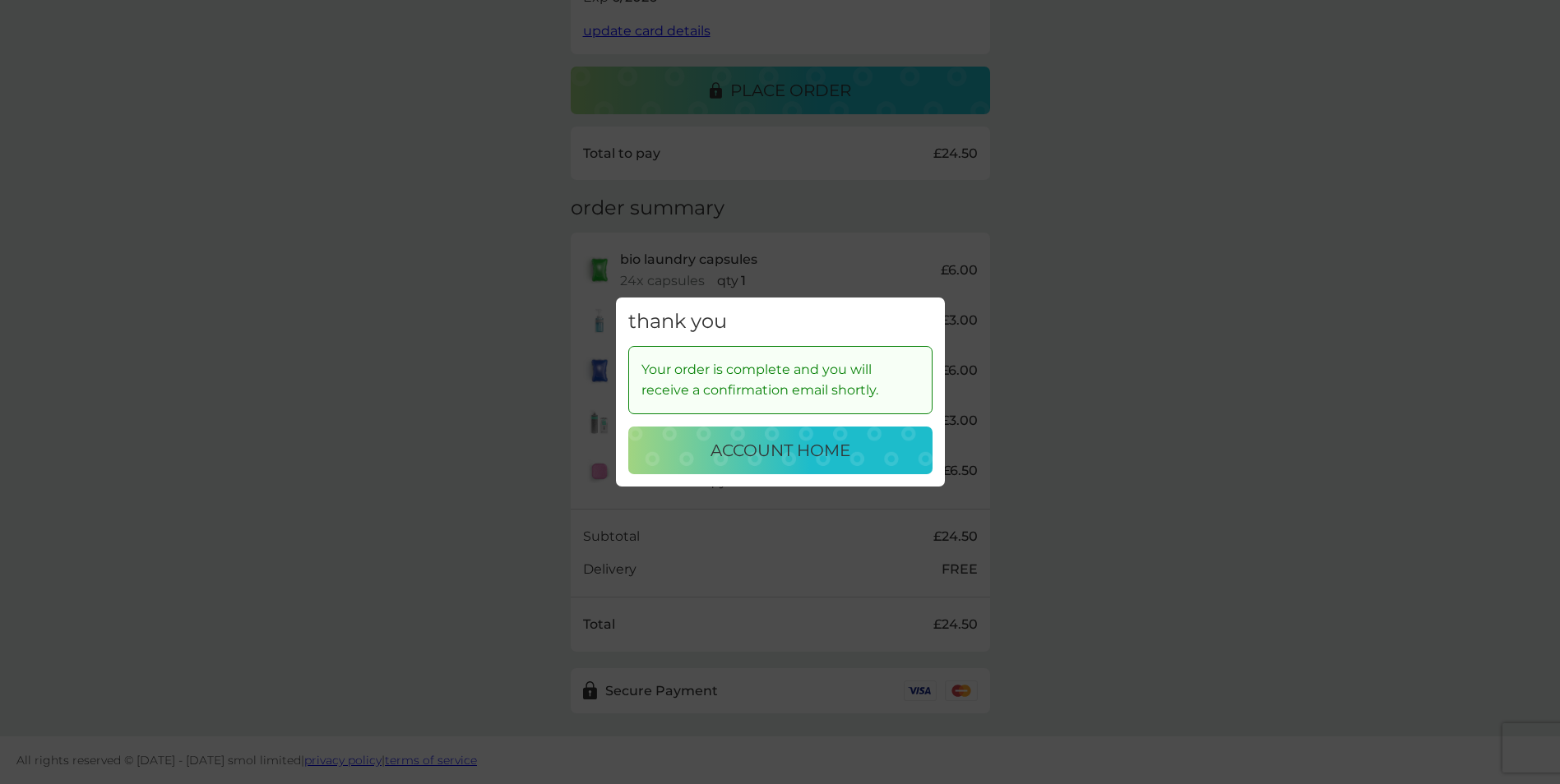
click at [837, 447] on p "account home" at bounding box center [780, 450] width 140 height 26
